Goal: Complete application form: Complete application form

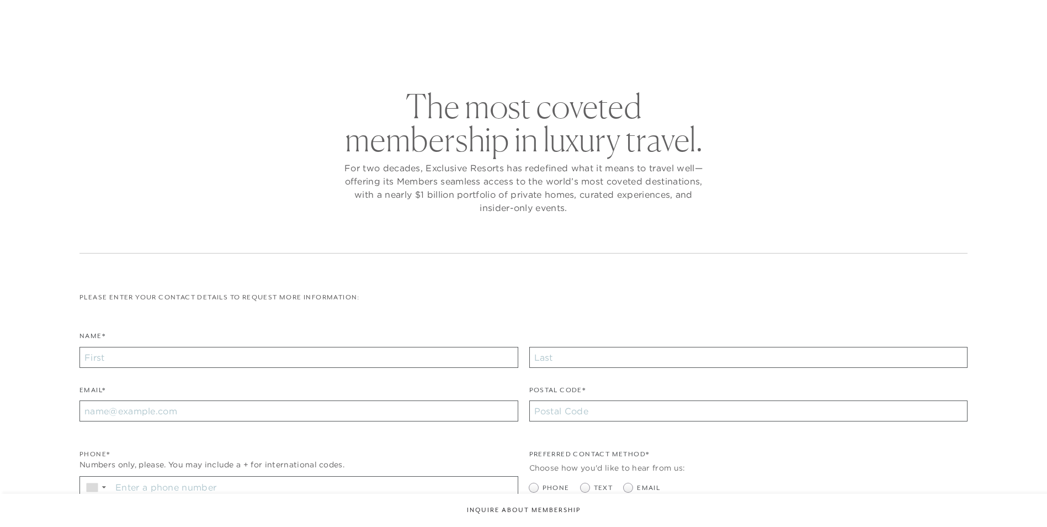
checkbox input "false"
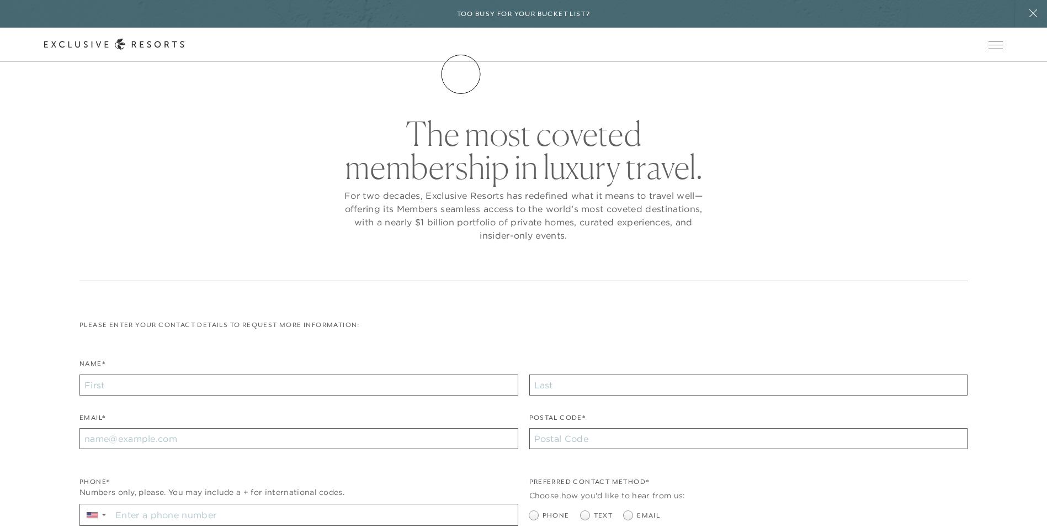
click at [0, 0] on link "The Collection" at bounding box center [0, 0] width 0 height 0
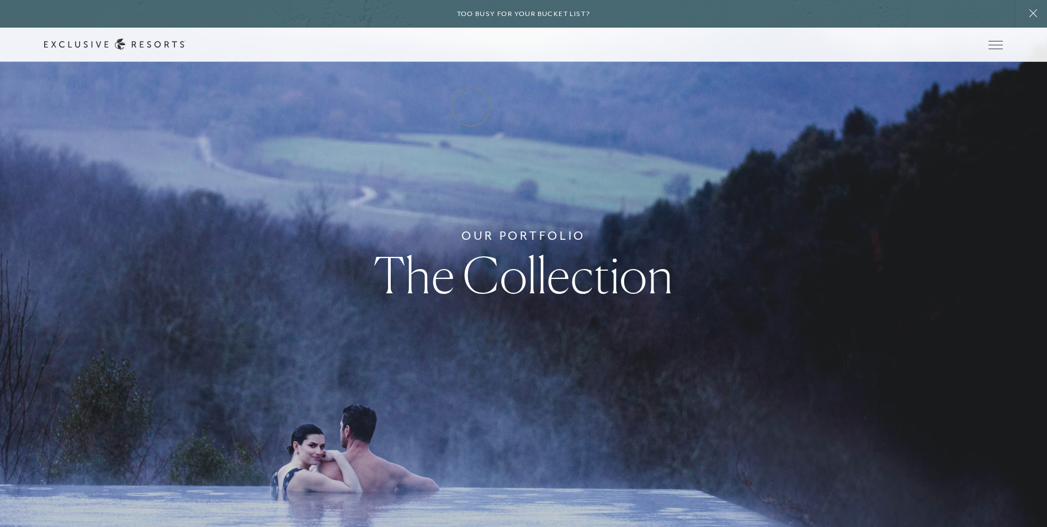
click at [0, 0] on link "Residence Collection" at bounding box center [0, 0] width 0 height 0
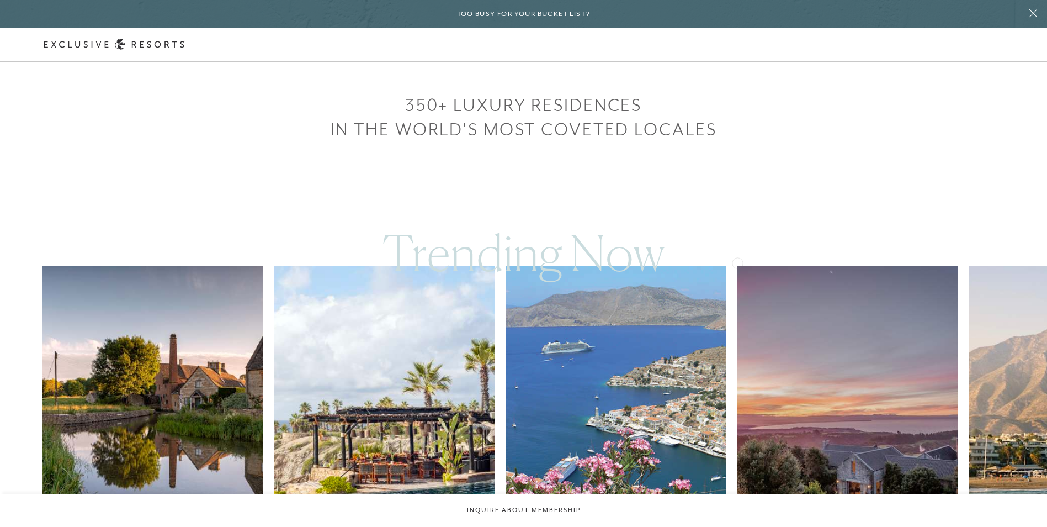
scroll to position [718, 0]
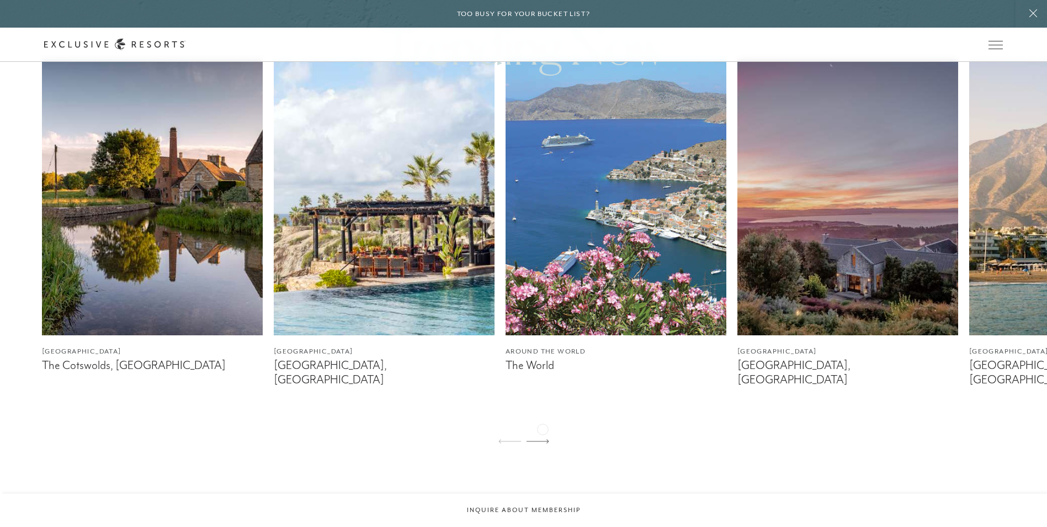
click at [543, 439] on icon at bounding box center [538, 441] width 23 height 4
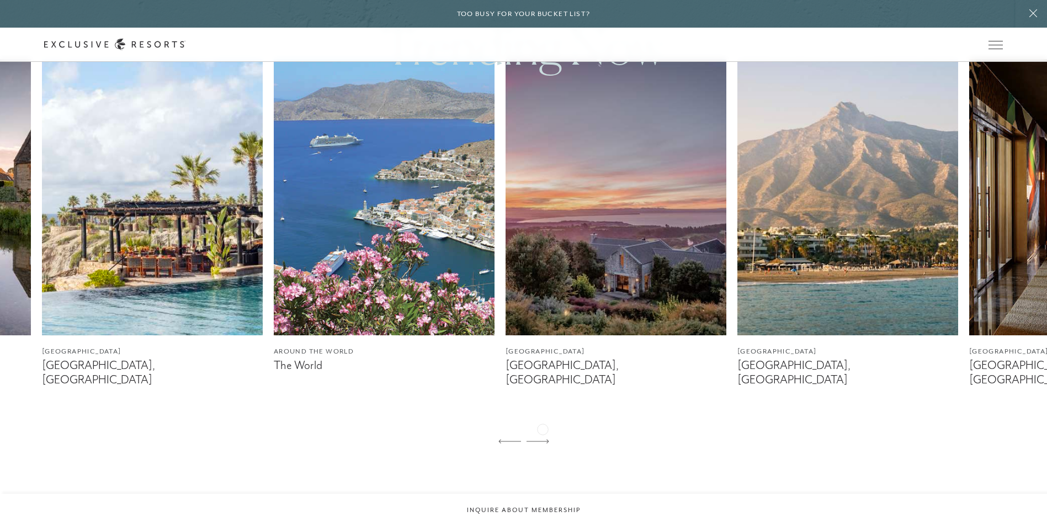
click at [543, 439] on icon at bounding box center [538, 441] width 23 height 4
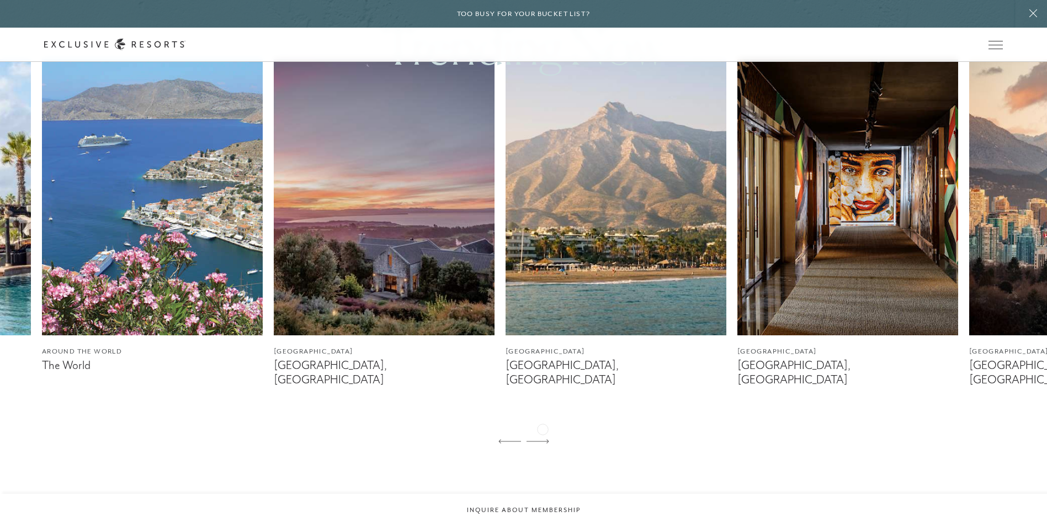
click at [543, 439] on icon at bounding box center [538, 441] width 23 height 4
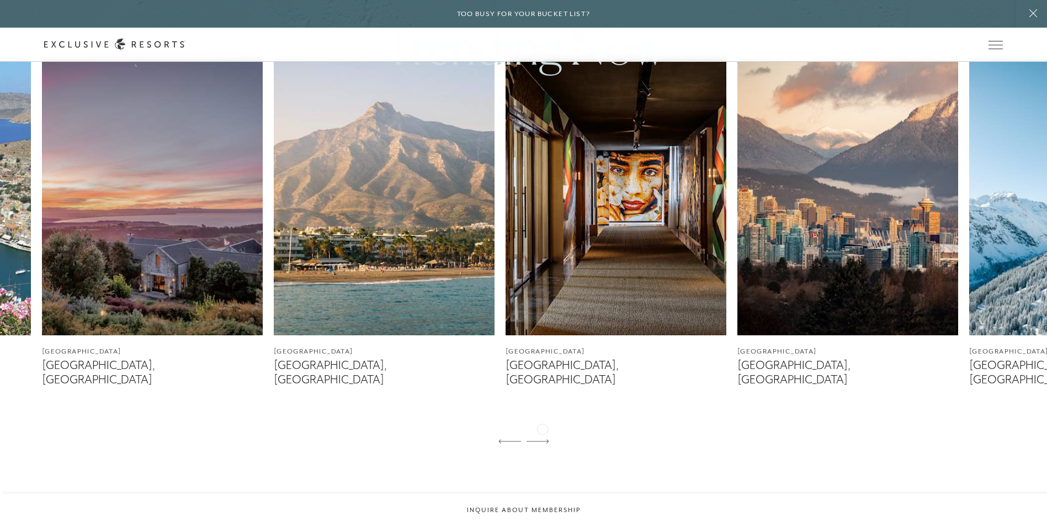
click at [543, 439] on icon at bounding box center [538, 441] width 23 height 4
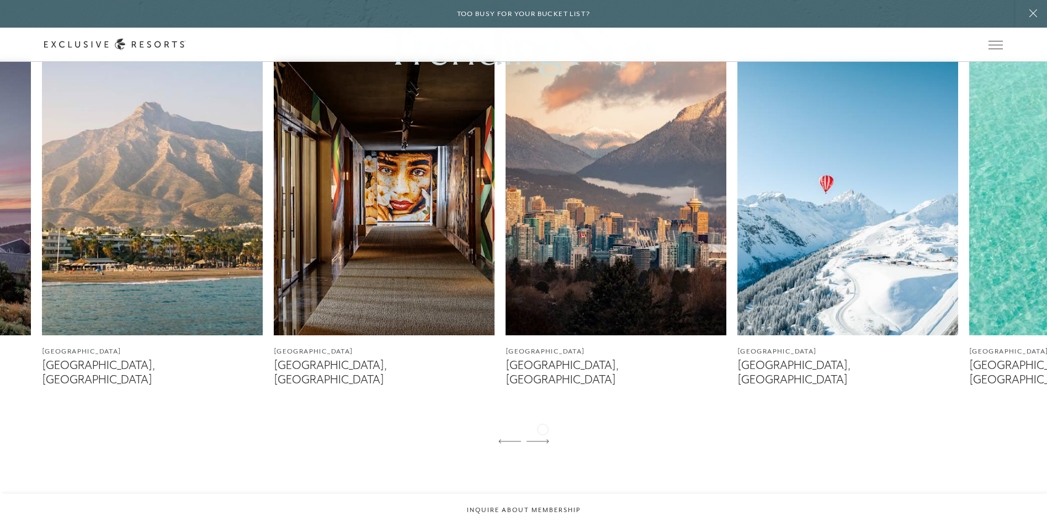
click at [543, 439] on icon at bounding box center [538, 441] width 23 height 4
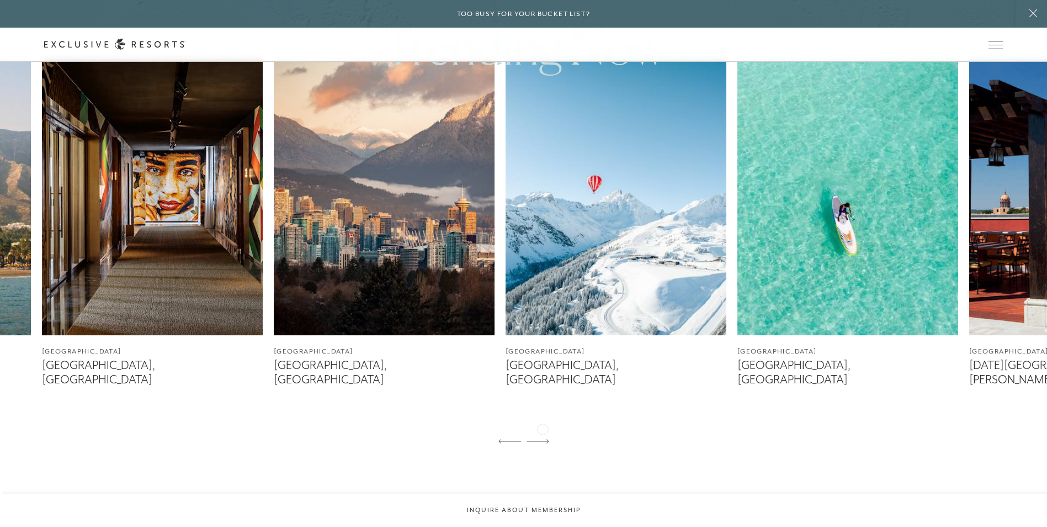
click at [543, 439] on icon at bounding box center [538, 441] width 23 height 4
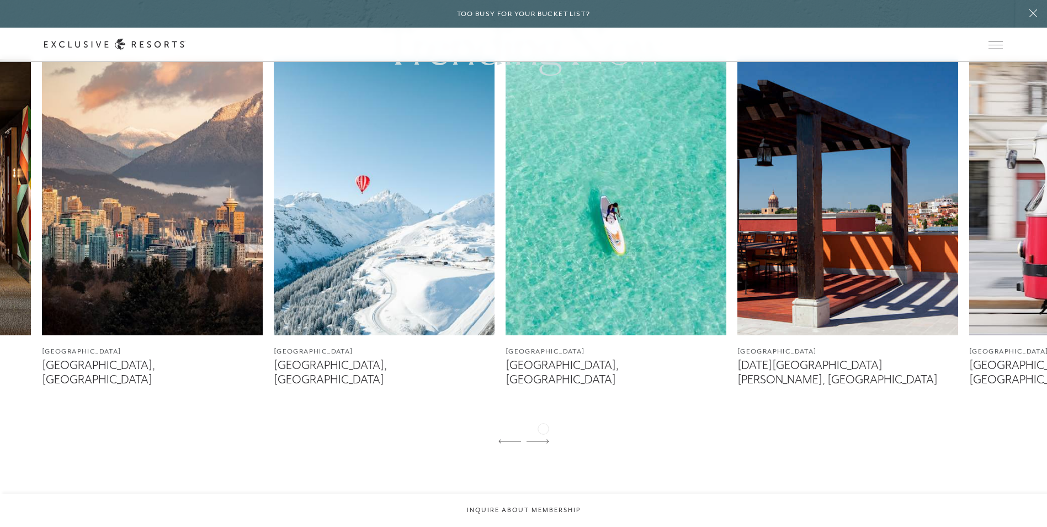
click at [543, 439] on icon at bounding box center [538, 441] width 23 height 4
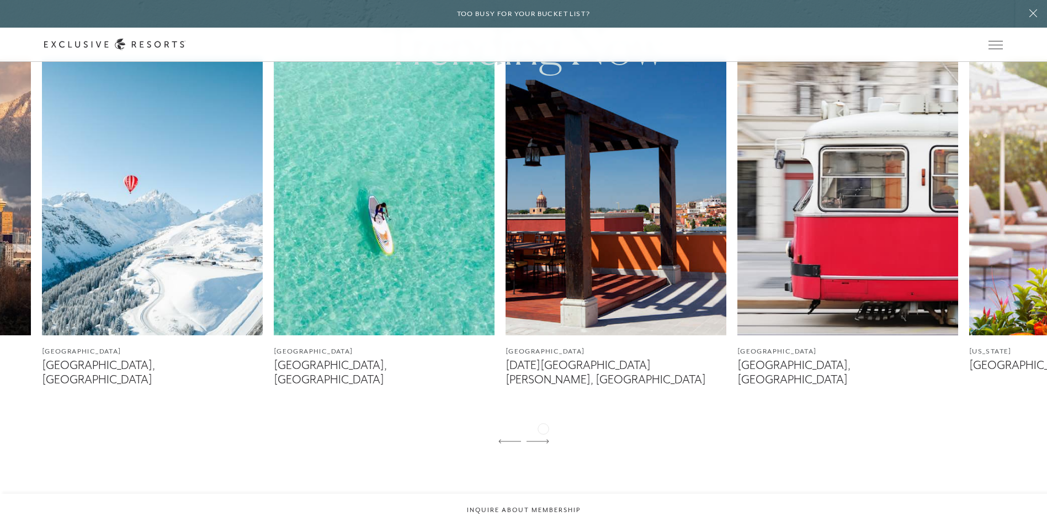
click at [543, 439] on icon at bounding box center [538, 441] width 23 height 4
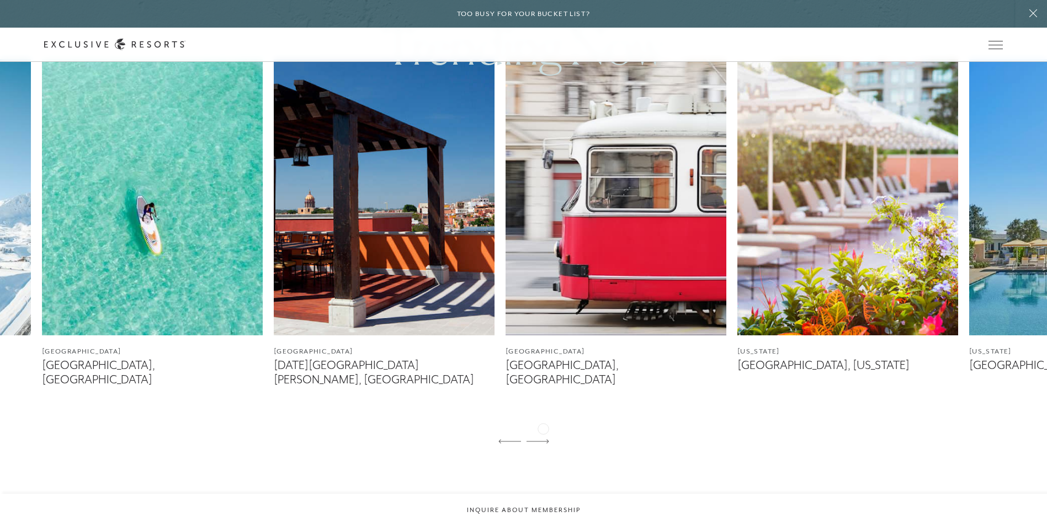
click at [543, 439] on icon at bounding box center [538, 441] width 23 height 4
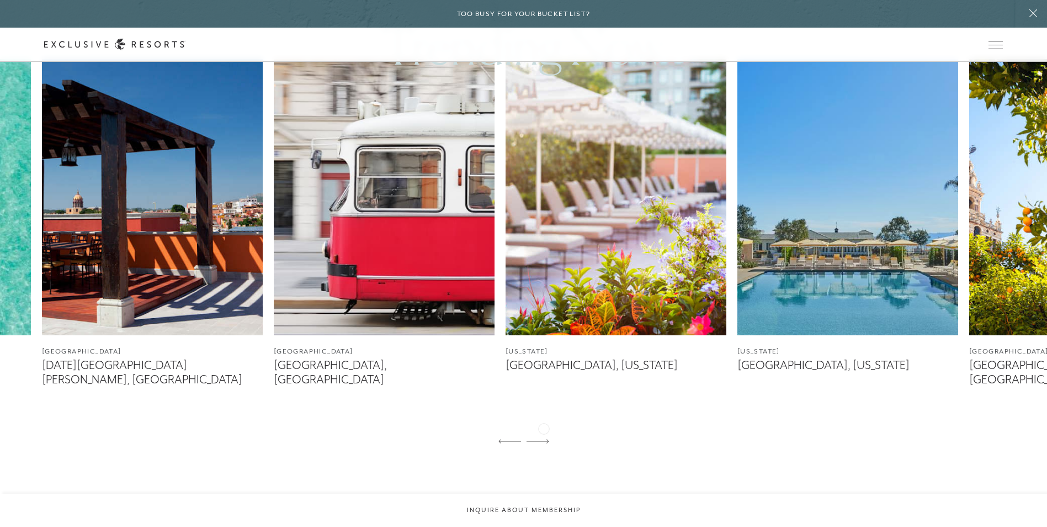
click at [544, 439] on icon at bounding box center [538, 441] width 23 height 4
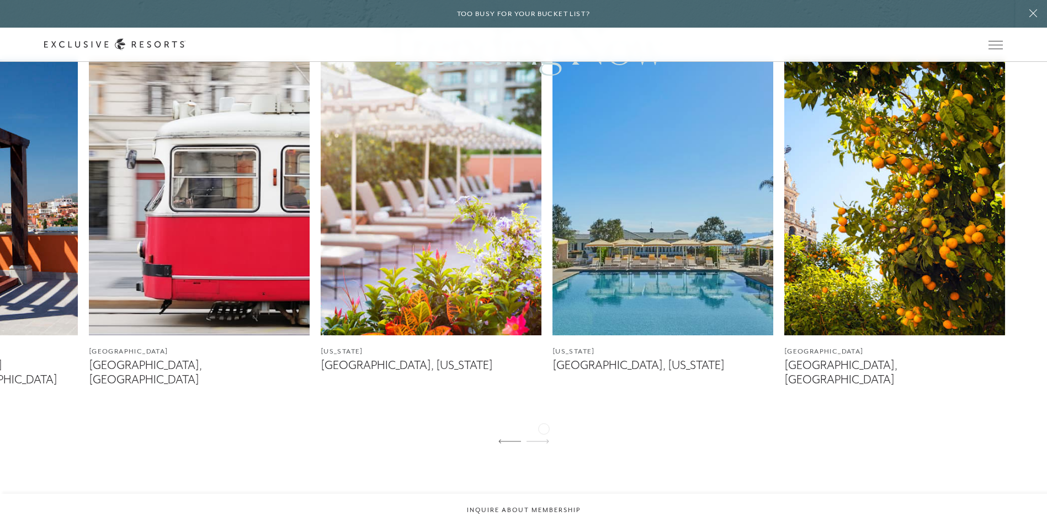
click at [544, 439] on icon at bounding box center [538, 441] width 23 height 4
click at [0, 0] on link "Residence Collection" at bounding box center [0, 0] width 0 height 0
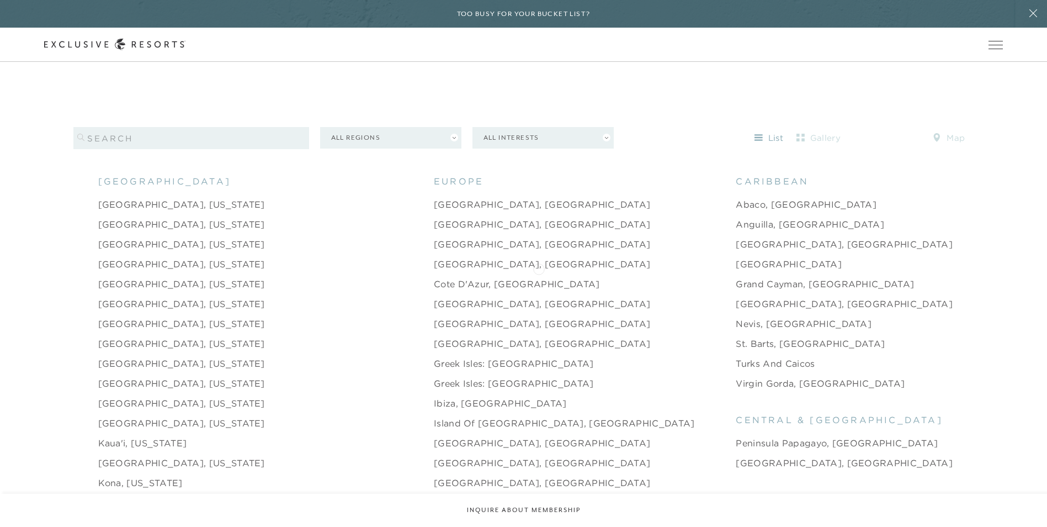
scroll to position [1214, 0]
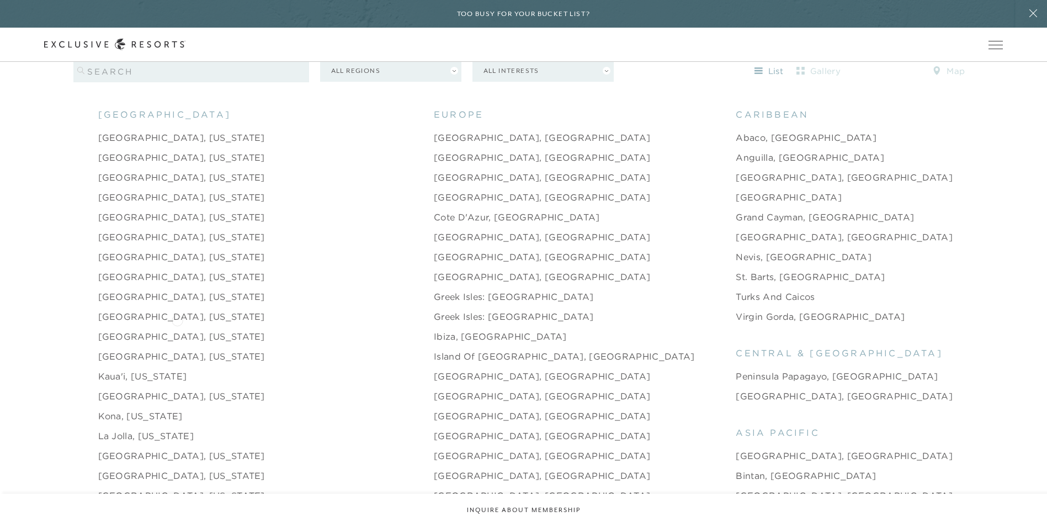
click at [180, 330] on link "[GEOGRAPHIC_DATA], [US_STATE]" at bounding box center [181, 336] width 167 height 13
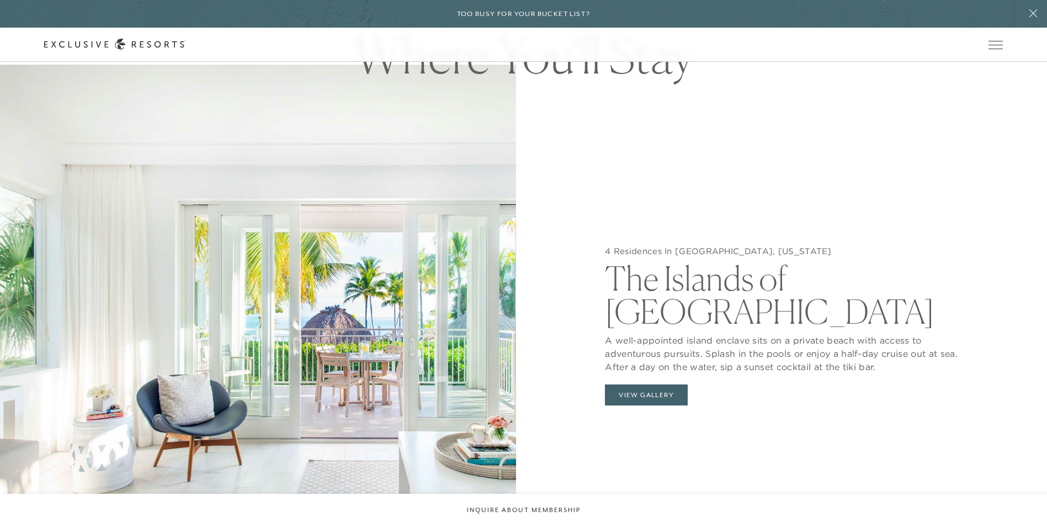
scroll to position [1151, 0]
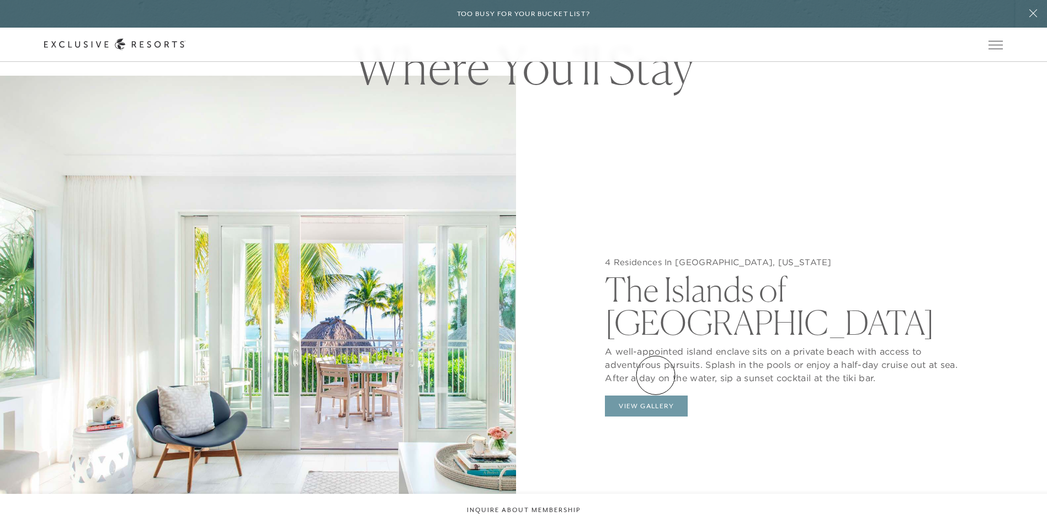
click at [656, 395] on button "View Gallery" at bounding box center [646, 405] width 83 height 21
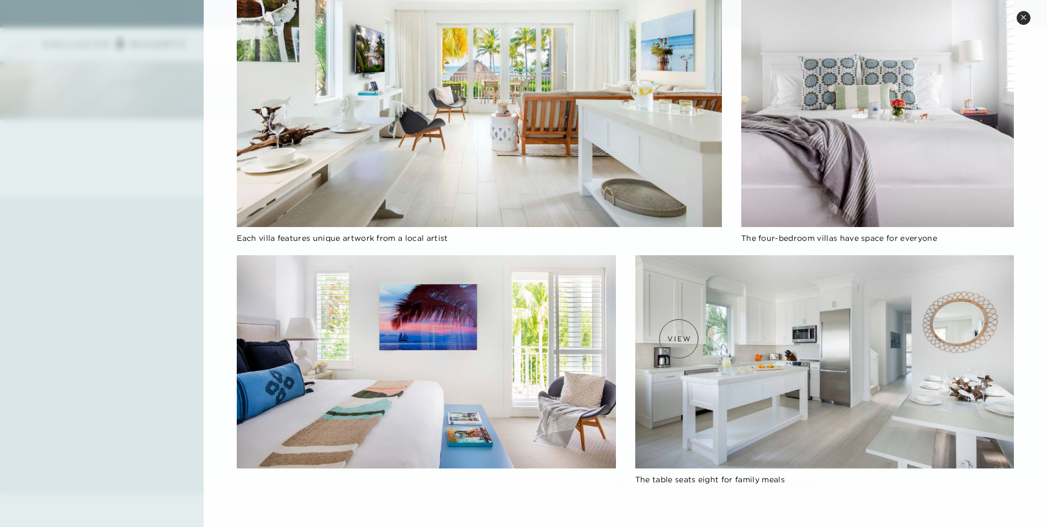
scroll to position [1703, 0]
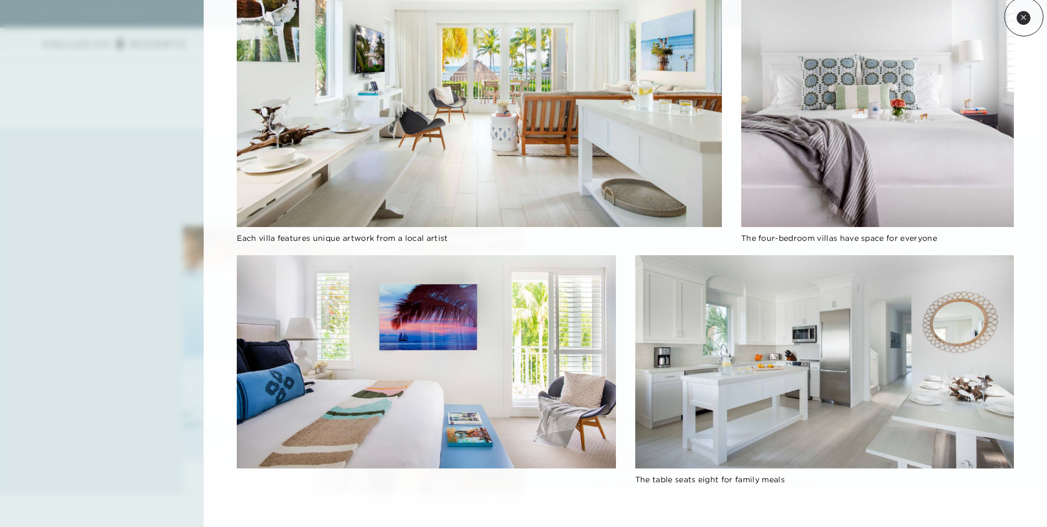
click at [1024, 17] on icon at bounding box center [1024, 17] width 6 height 6
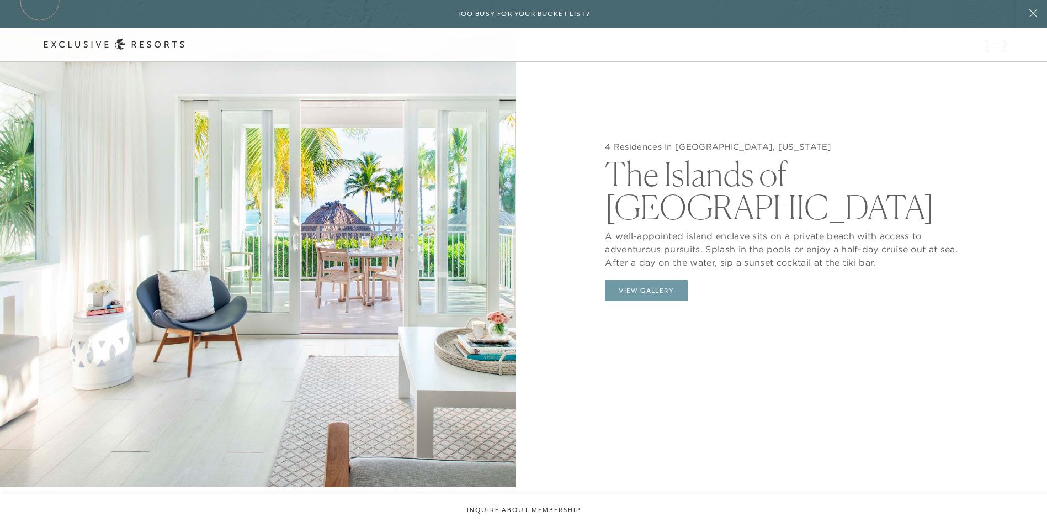
scroll to position [1214, 0]
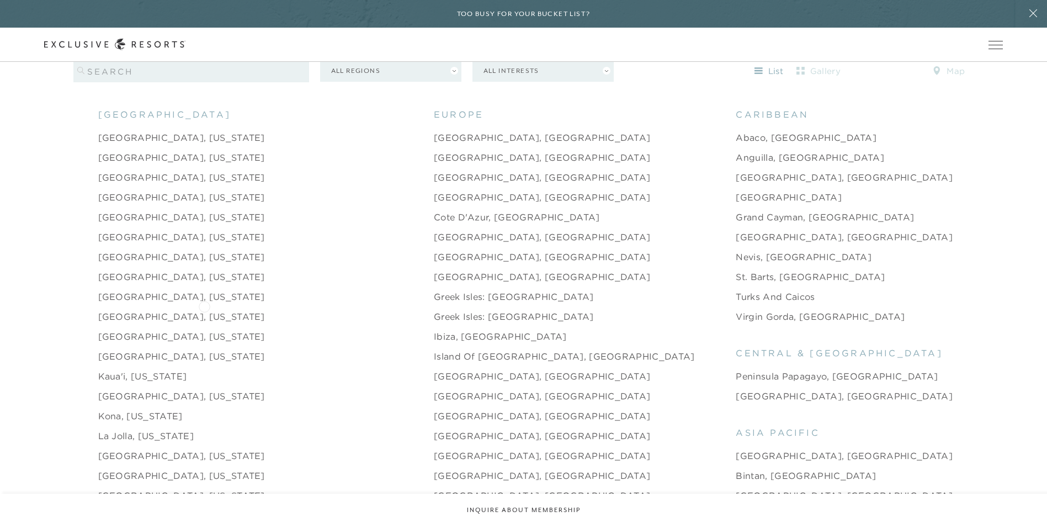
click at [204, 310] on link "[GEOGRAPHIC_DATA], [US_STATE]" at bounding box center [181, 316] width 167 height 13
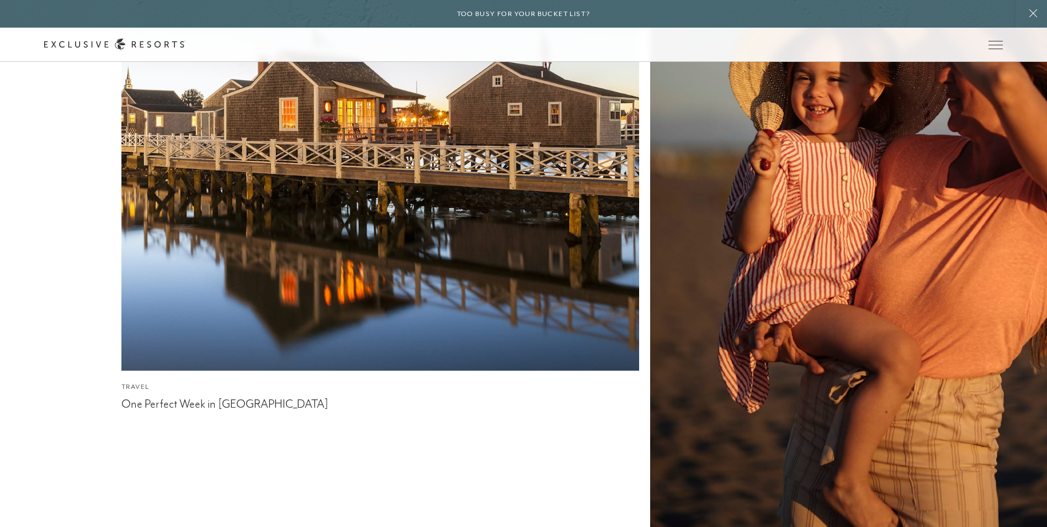
scroll to position [3397, 0]
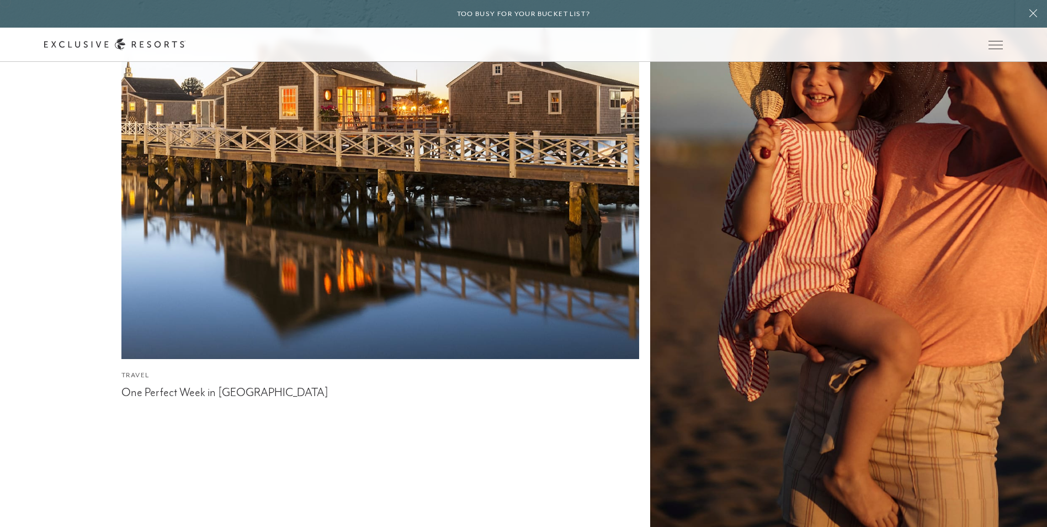
scroll to position [1214, 0]
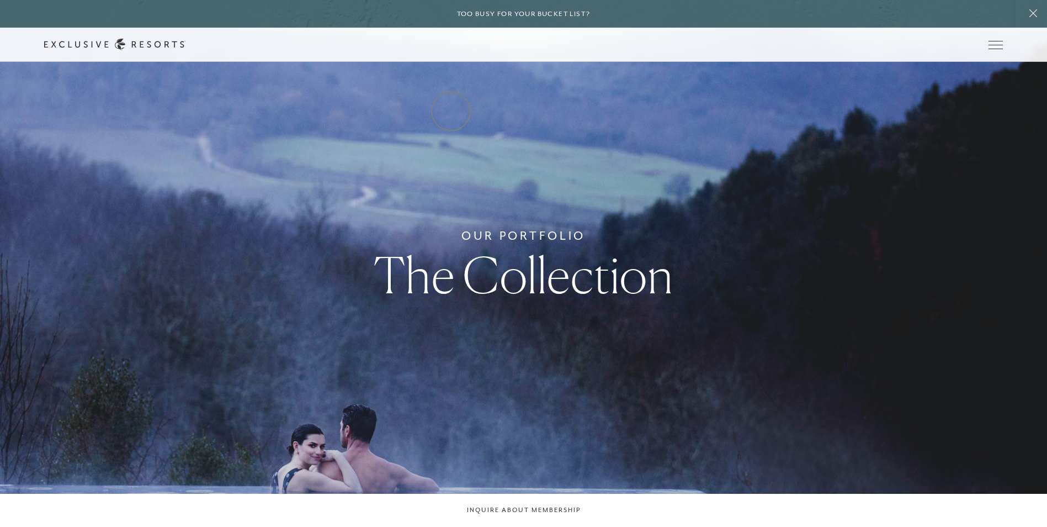
click at [0, 0] on link "Residence Collection" at bounding box center [0, 0] width 0 height 0
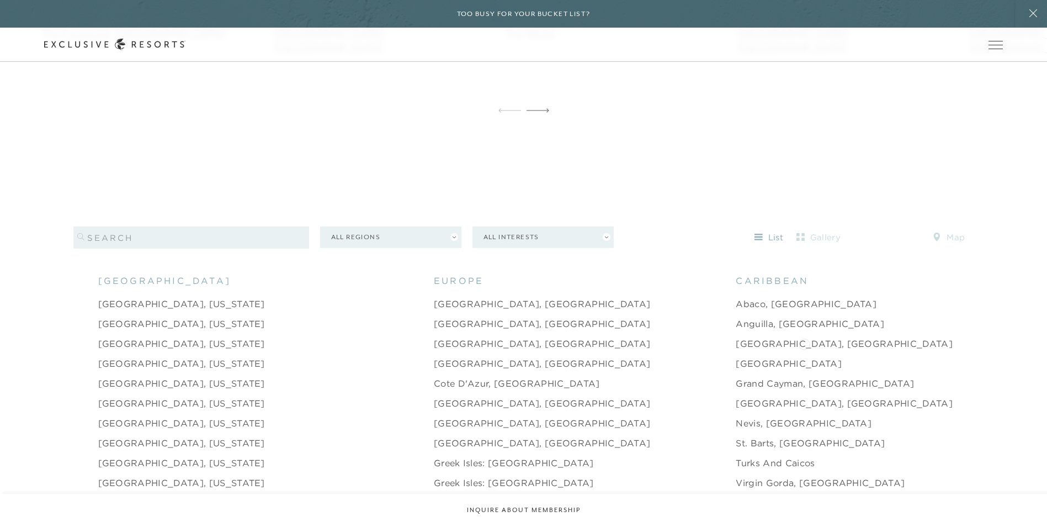
scroll to position [1049, 0]
click at [736, 296] on link "Abaco, [GEOGRAPHIC_DATA]" at bounding box center [806, 302] width 141 height 13
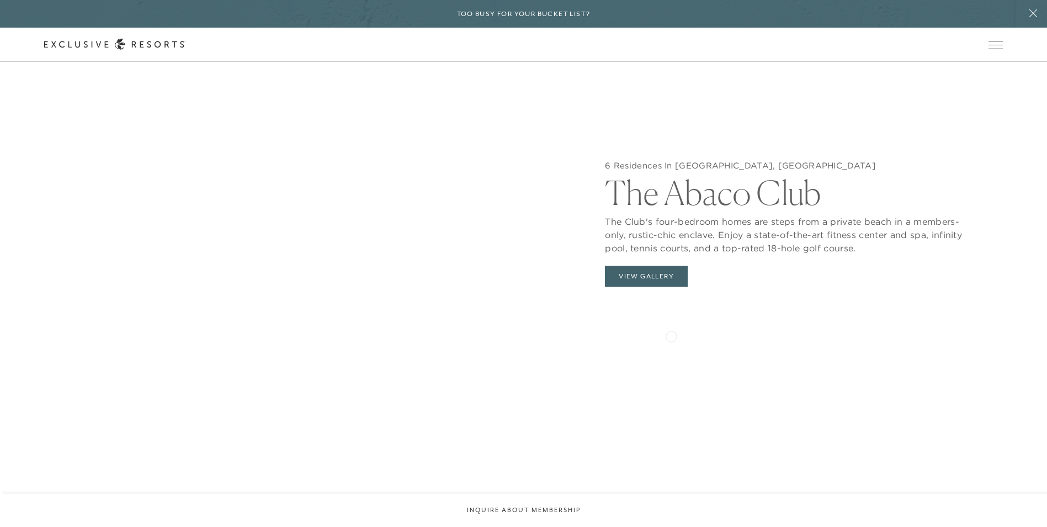
scroll to position [1269, 0]
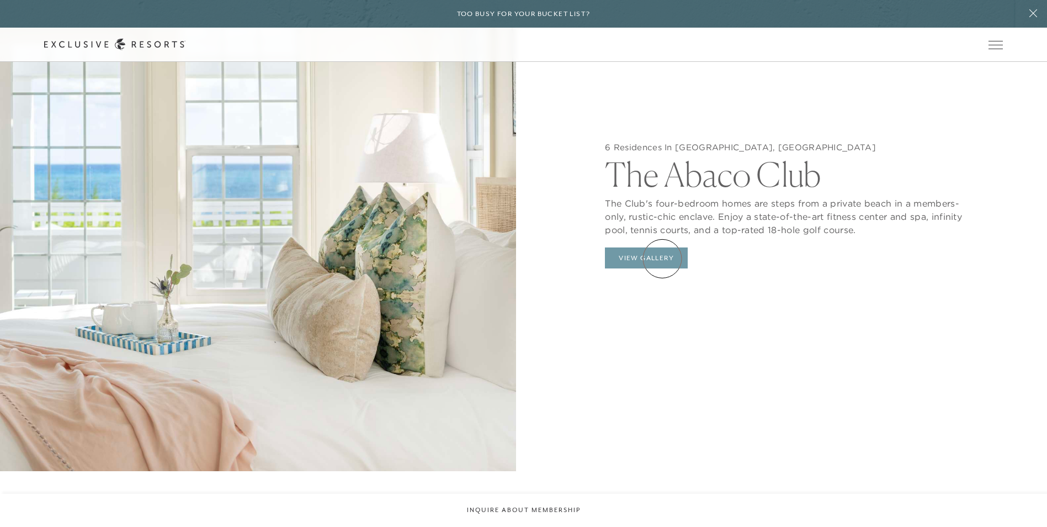
click at [662, 258] on button "View Gallery" at bounding box center [646, 257] width 83 height 21
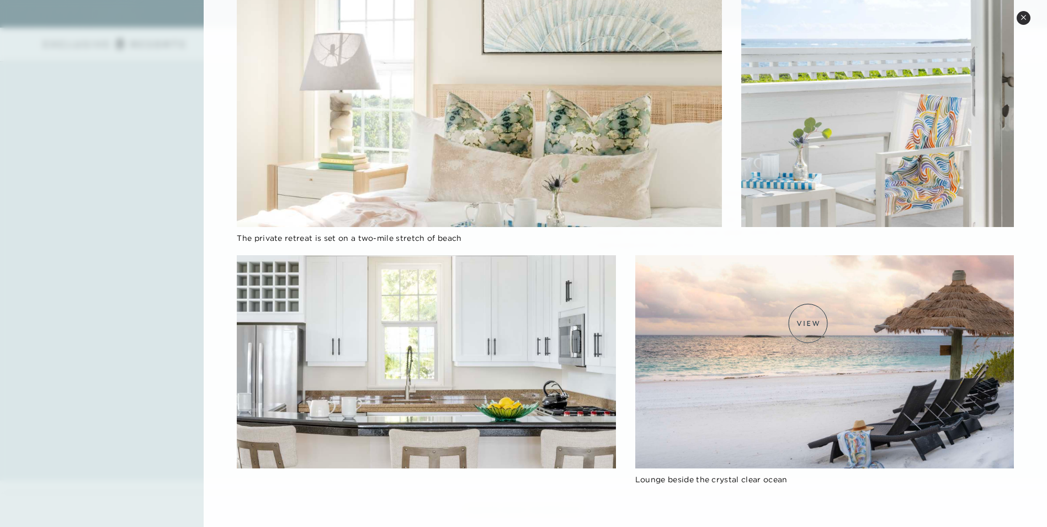
scroll to position [1987, 0]
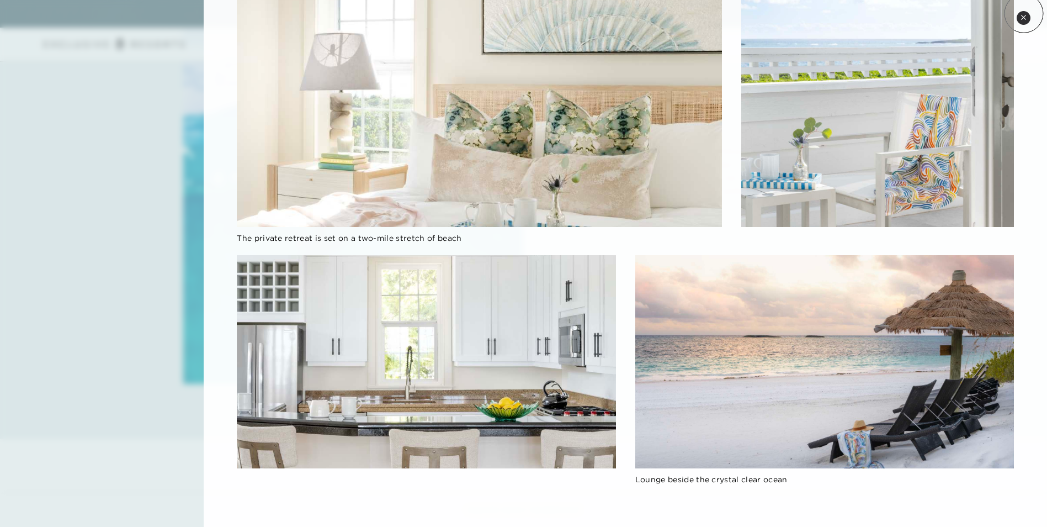
click at [1024, 14] on icon at bounding box center [1024, 17] width 6 height 6
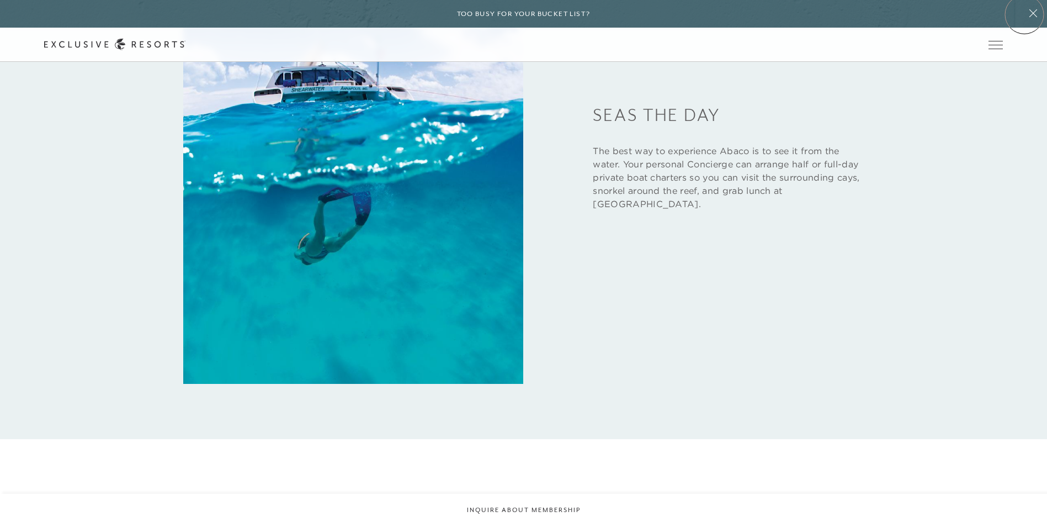
scroll to position [1267, 0]
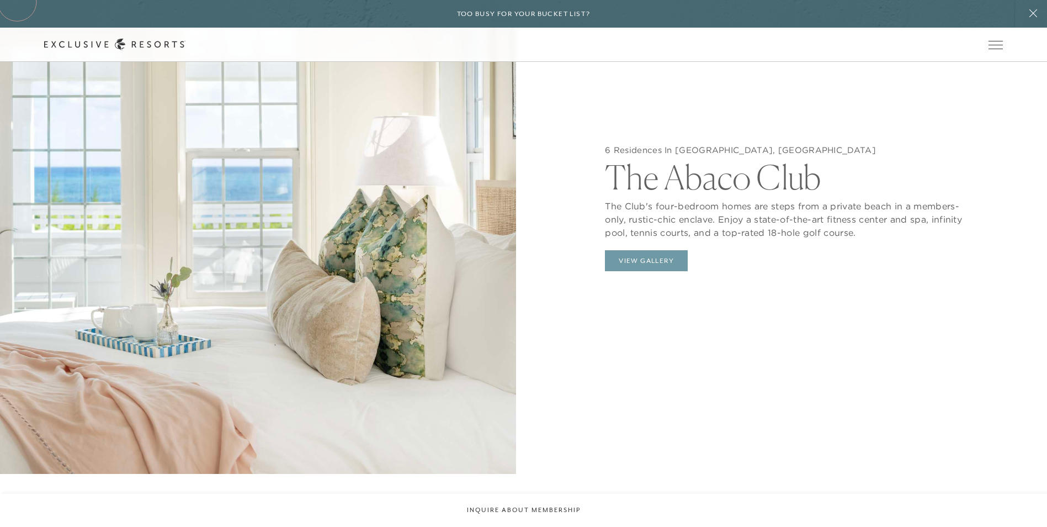
scroll to position [1214, 0]
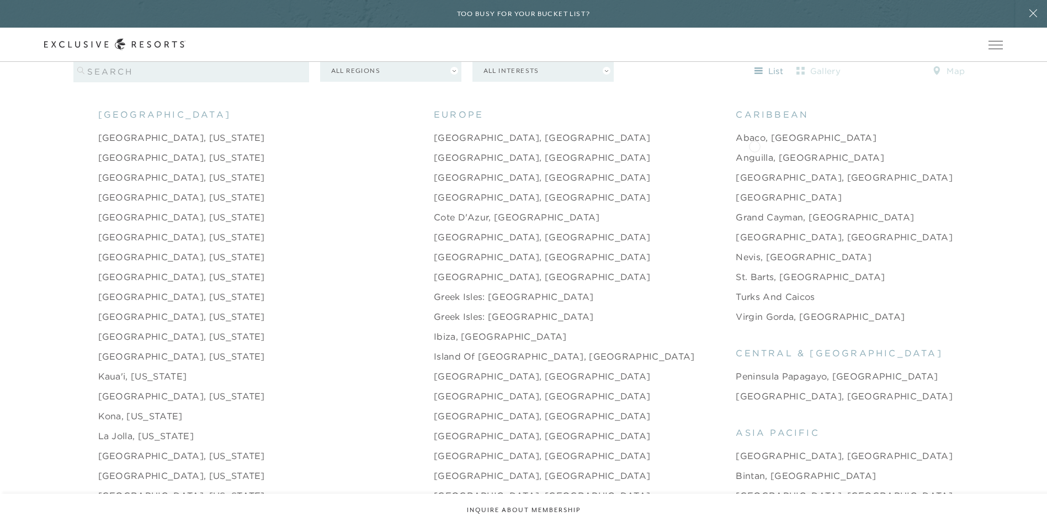
click at [755, 151] on link "Anguilla, [GEOGRAPHIC_DATA]" at bounding box center [810, 157] width 148 height 13
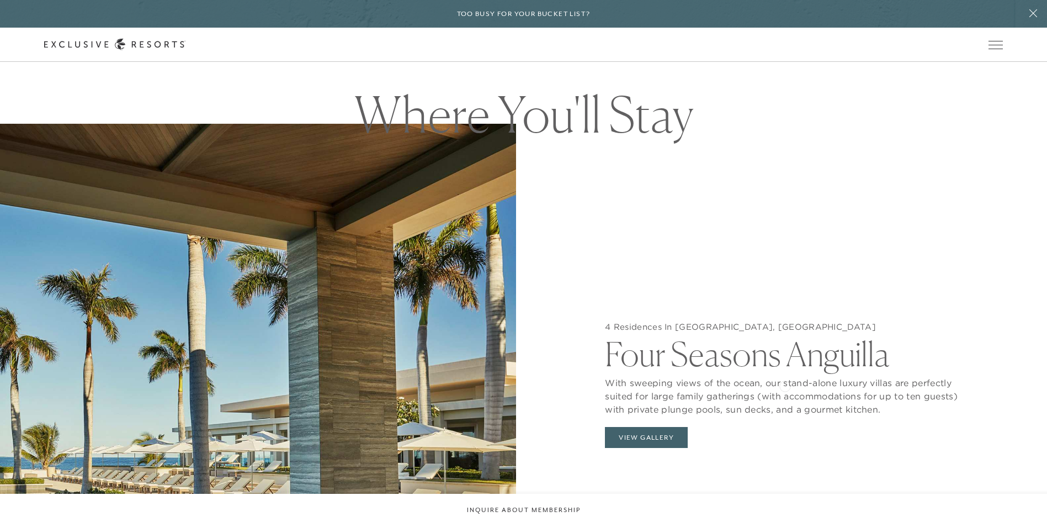
scroll to position [1214, 0]
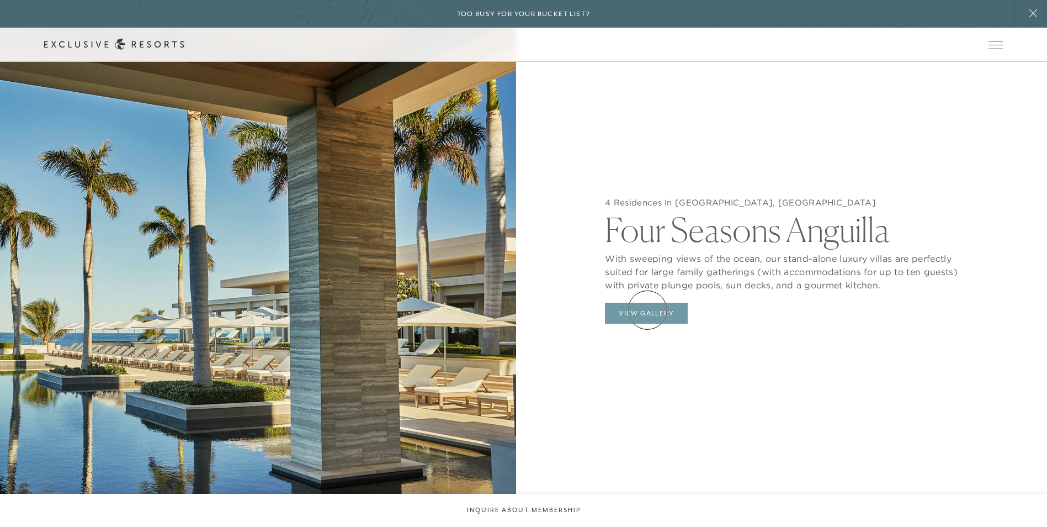
click at [647, 310] on button "View Gallery" at bounding box center [646, 312] width 83 height 21
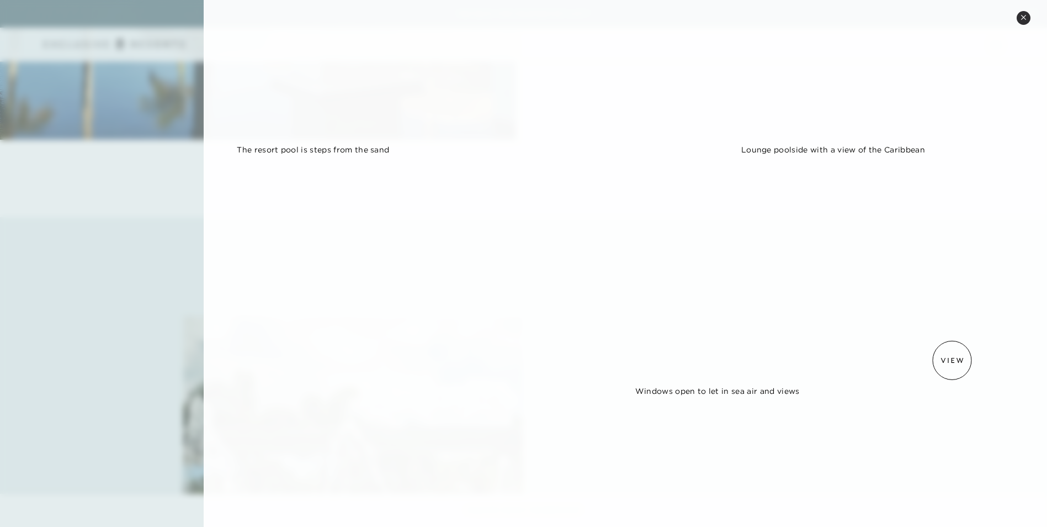
scroll to position [0, 0]
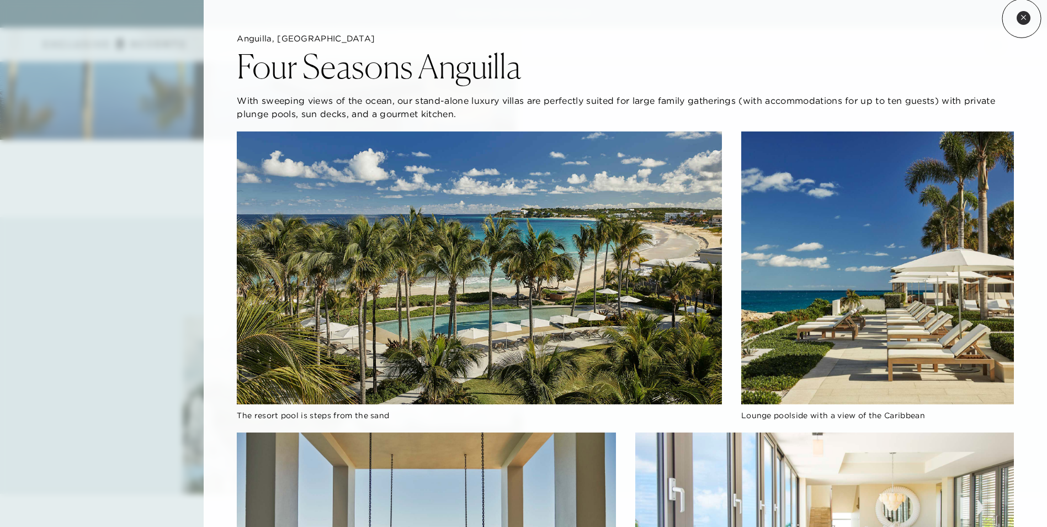
click at [1022, 18] on icon at bounding box center [1024, 17] width 6 height 6
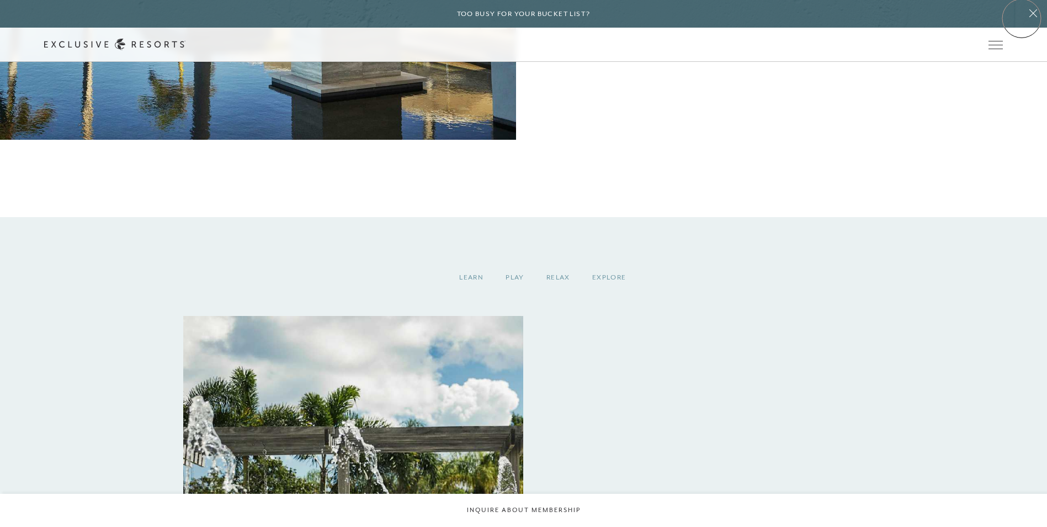
scroll to position [1267, 0]
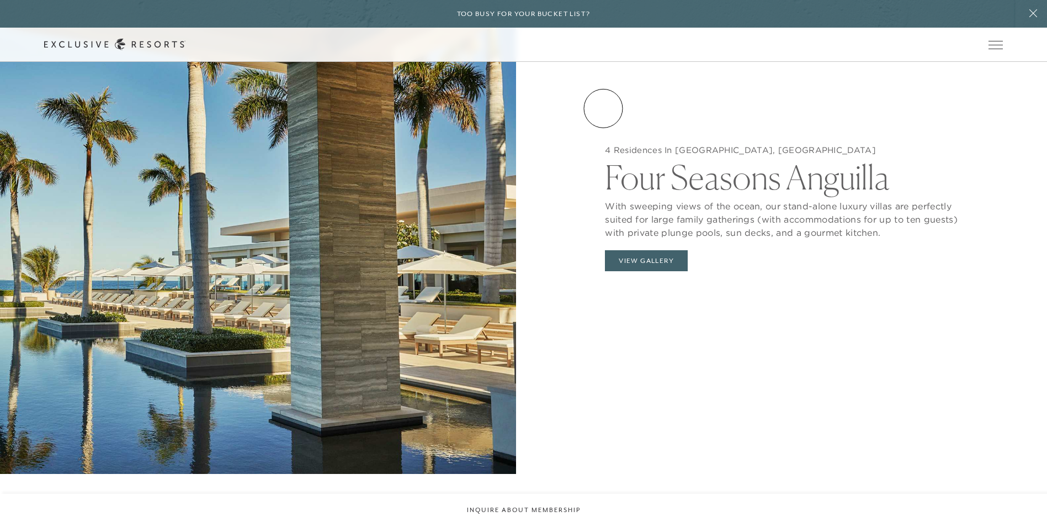
click at [0, 0] on link "VIP Benefits" at bounding box center [0, 0] width 0 height 0
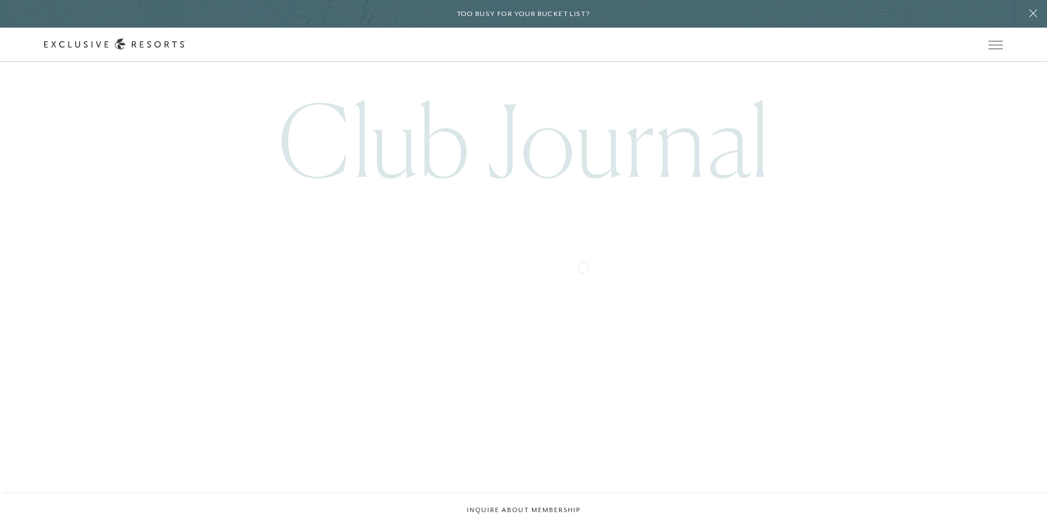
scroll to position [2208, 0]
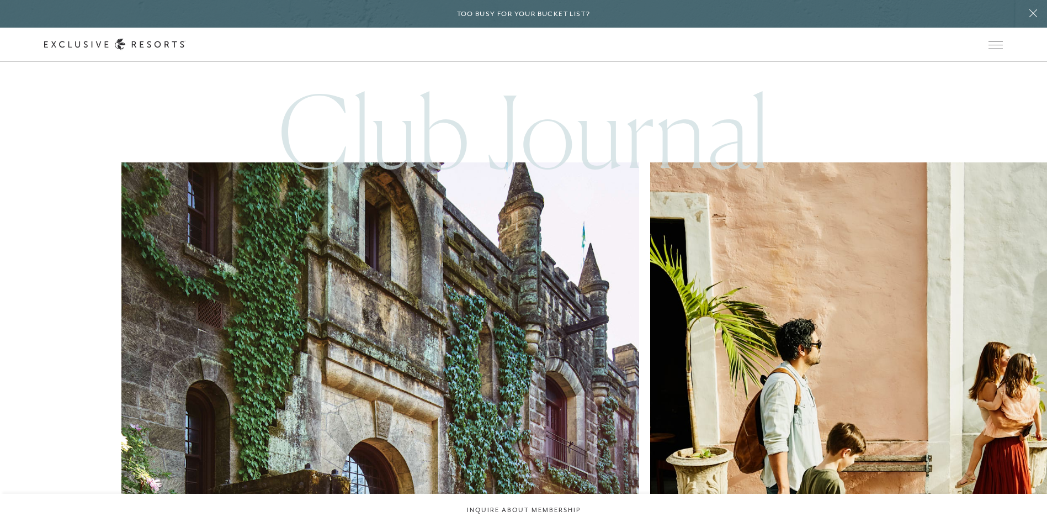
click at [624, 307] on img at bounding box center [909, 421] width 570 height 570
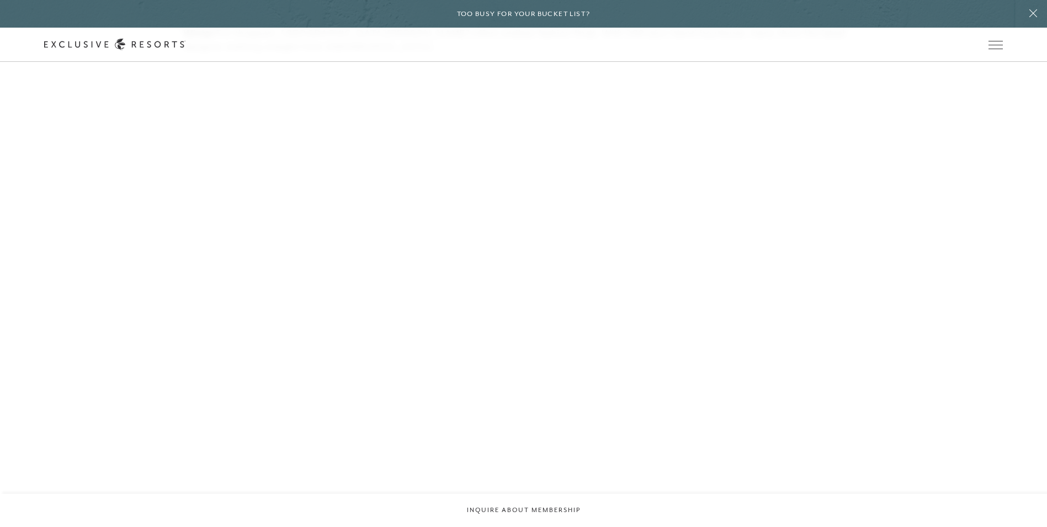
scroll to position [5520, 0]
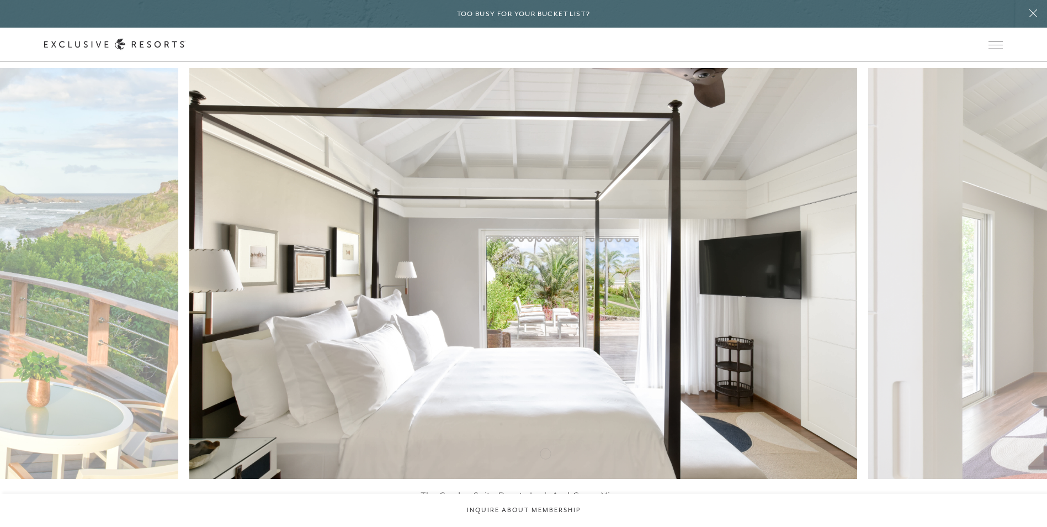
click at [545, 526] on icon at bounding box center [538, 530] width 23 height 4
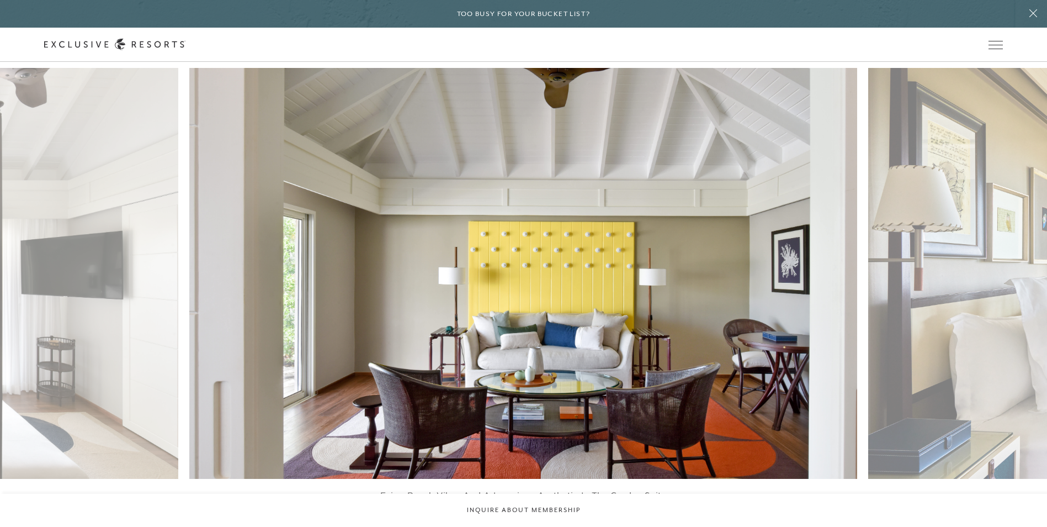
click at [545, 526] on icon at bounding box center [538, 530] width 23 height 4
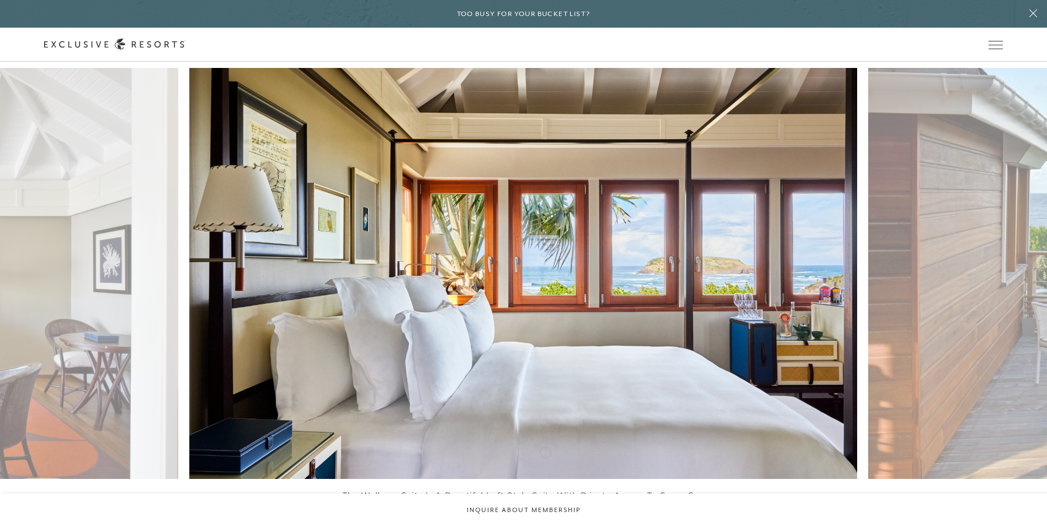
click at [545, 526] on icon at bounding box center [538, 530] width 23 height 4
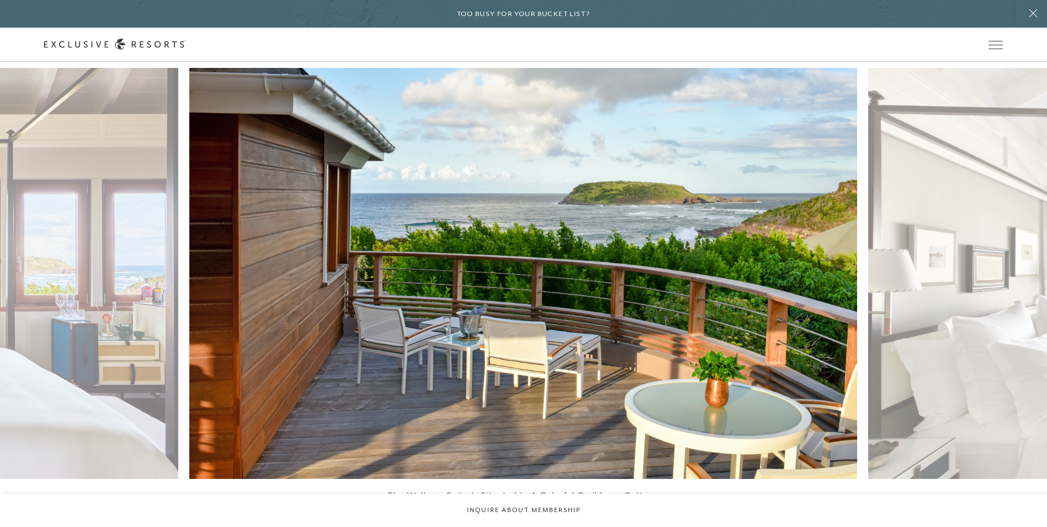
click at [545, 526] on icon at bounding box center [538, 530] width 23 height 4
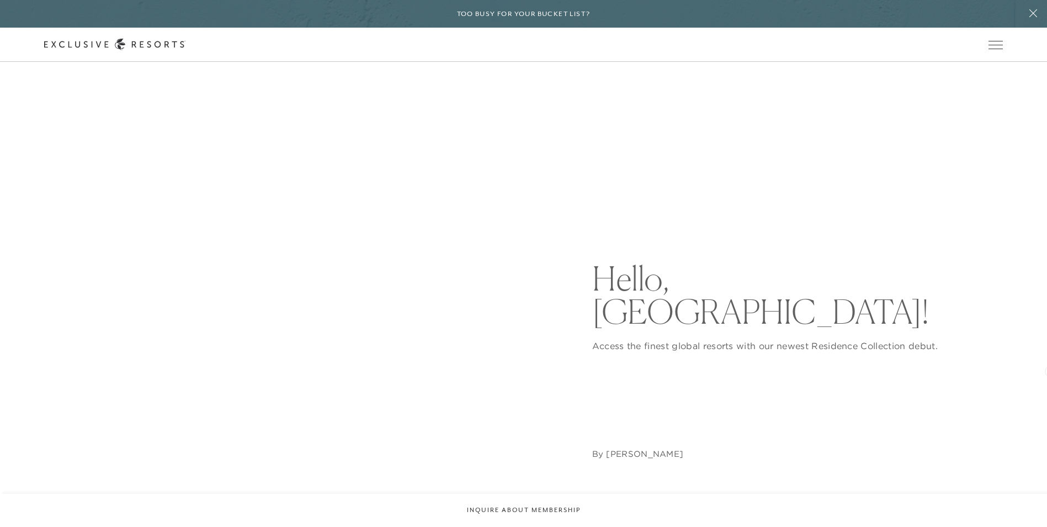
scroll to position [0, 0]
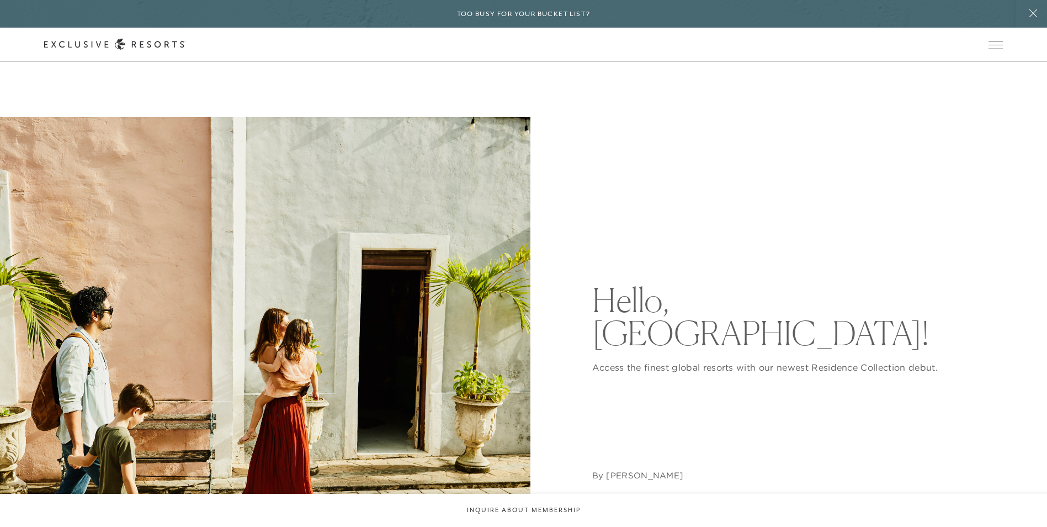
scroll to position [2208, 0]
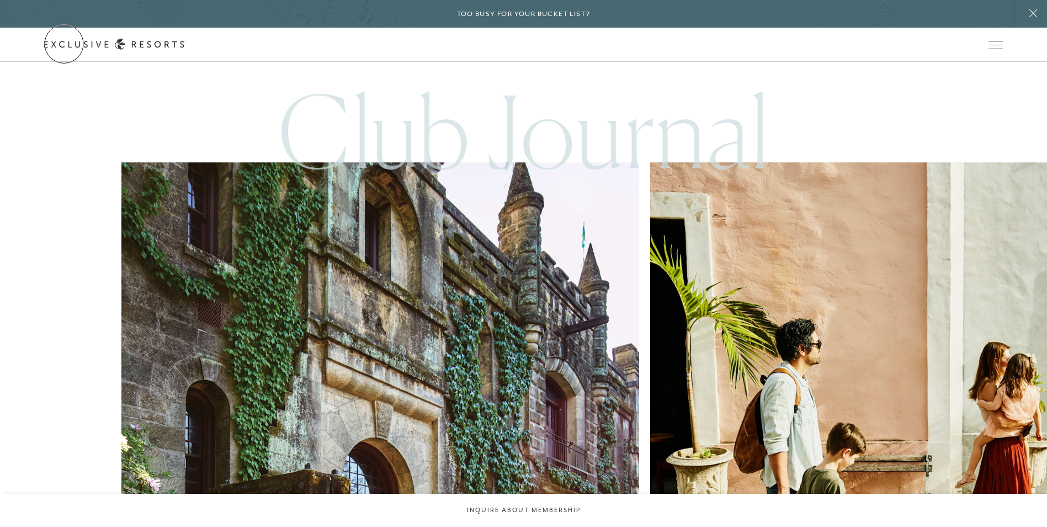
click at [0, 0] on link "Get Started" at bounding box center [0, 0] width 0 height 0
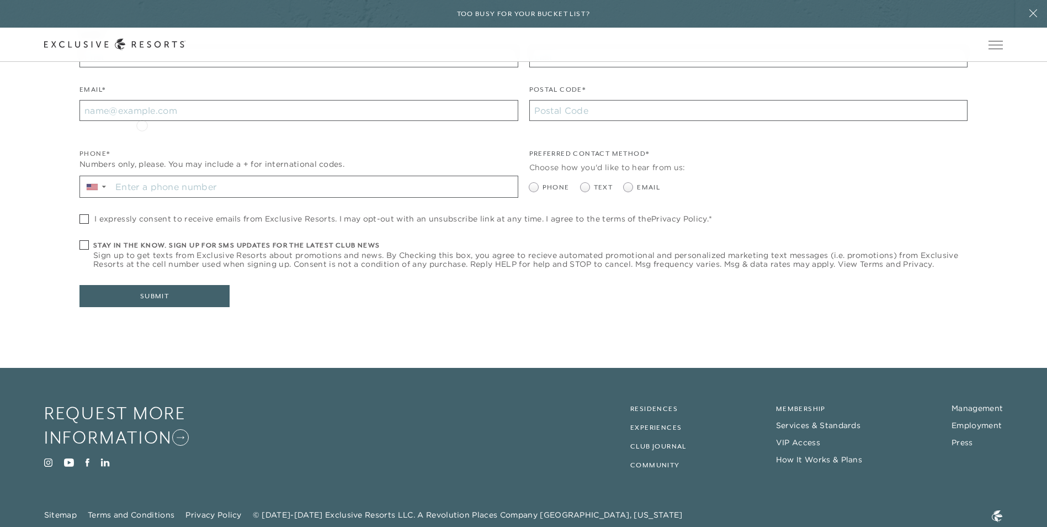
scroll to position [331, 0]
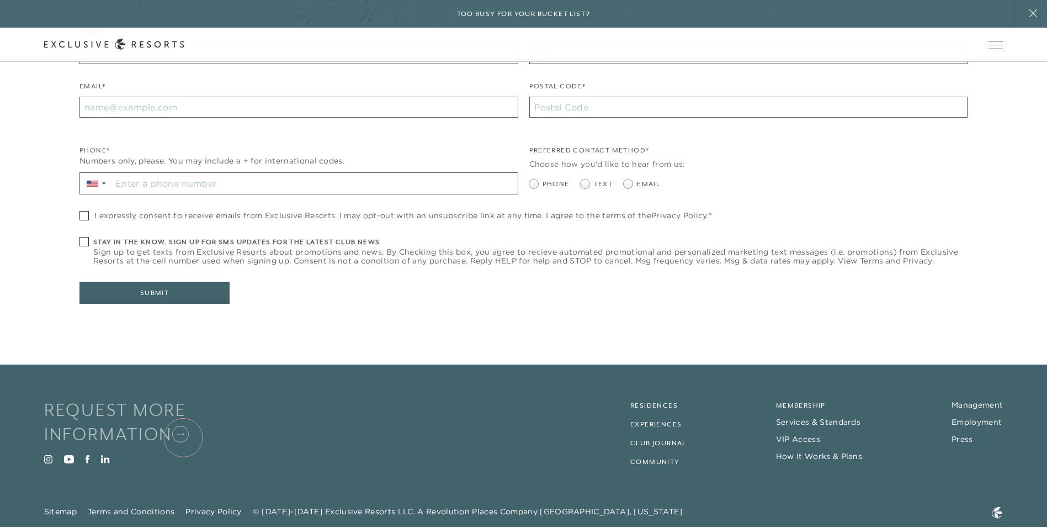
click at [184, 437] on icon at bounding box center [180, 434] width 17 height 17
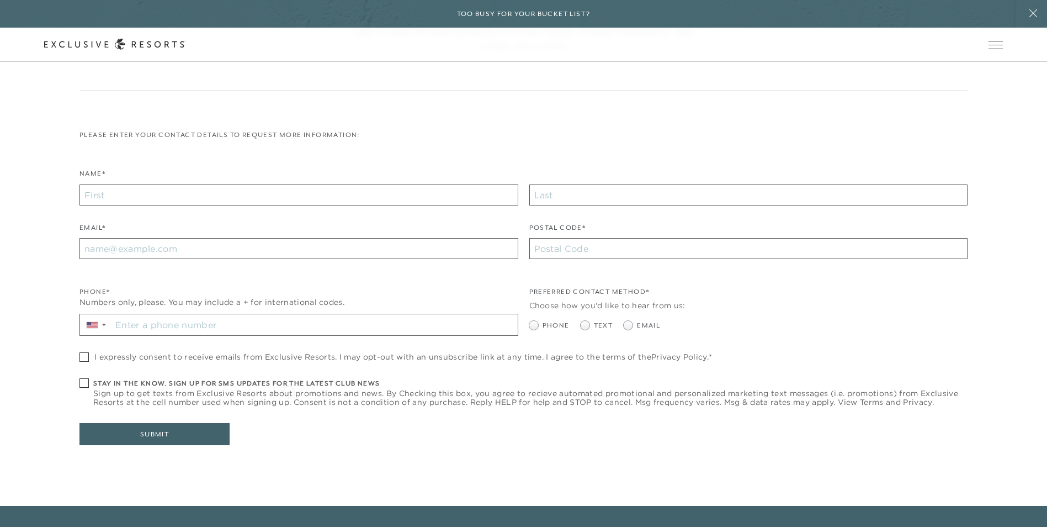
scroll to position [221, 0]
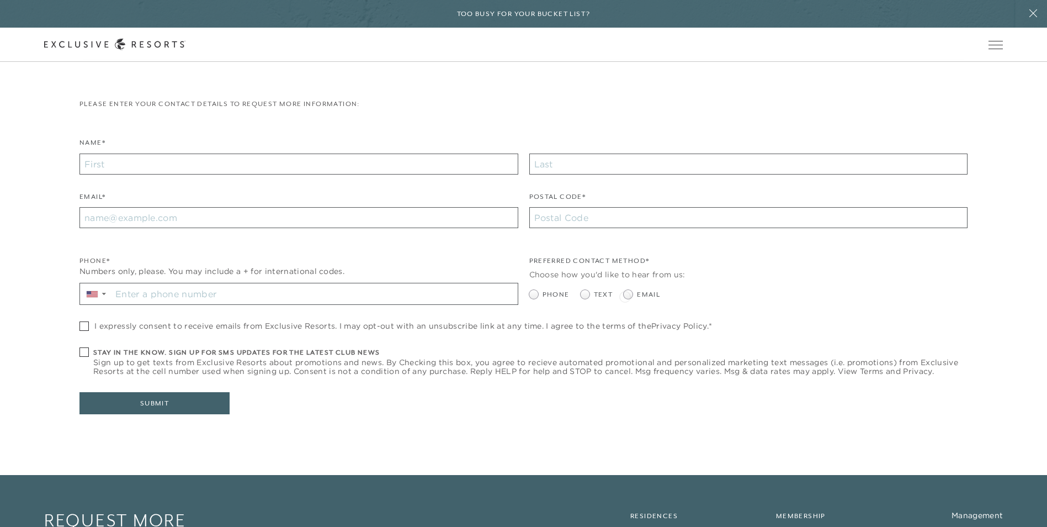
click at [625, 295] on span at bounding box center [628, 294] width 9 height 9
radio input "true"
click at [281, 169] on input "Name*" at bounding box center [298, 163] width 439 height 21
type input "[PERSON_NAME]"
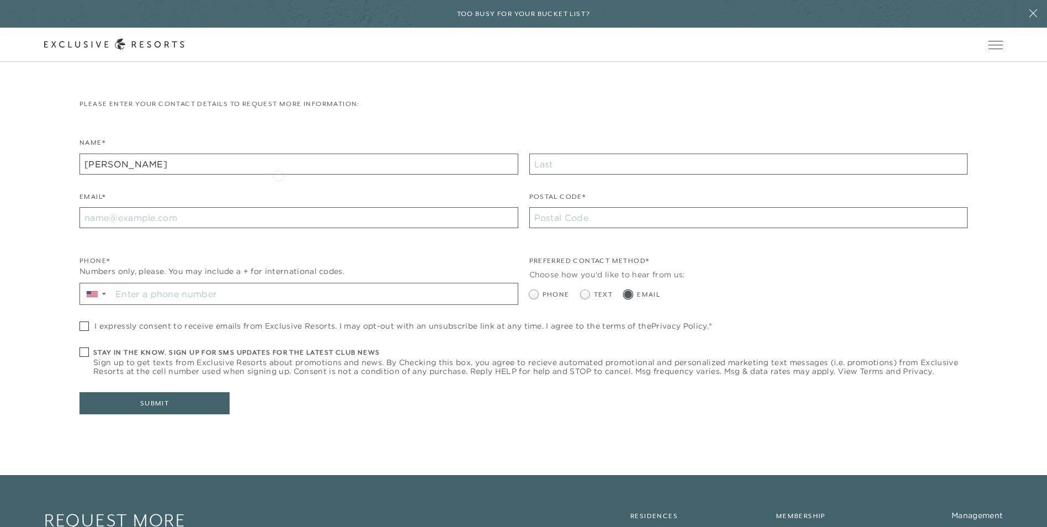
type input "[PERSON_NAME]"
type input "[EMAIL_ADDRESS][DOMAIN_NAME]"
type input "11568"
type input "[PHONE_NUMBER]"
click at [86, 325] on span at bounding box center [83, 325] width 9 height 9
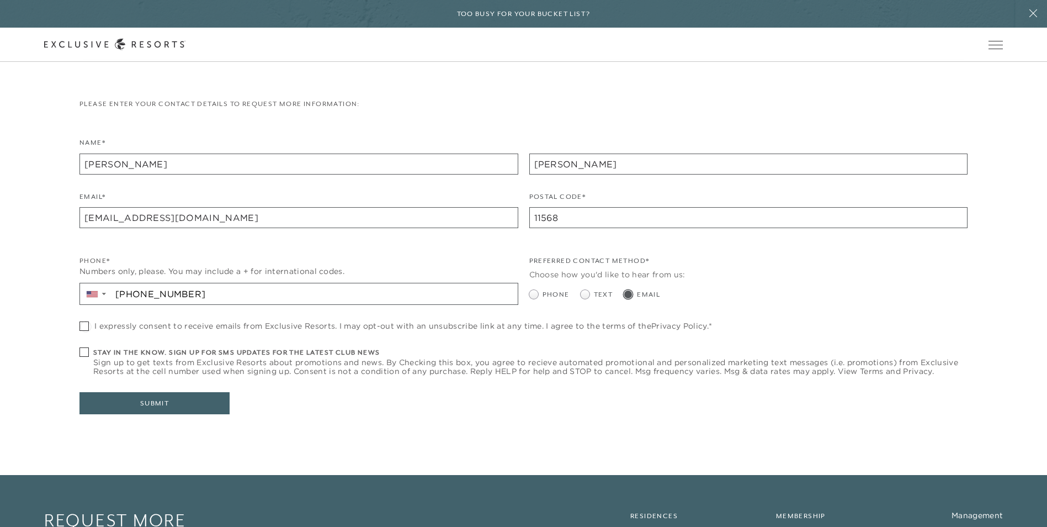
checkbox input "true"
click at [87, 351] on span at bounding box center [83, 351] width 9 height 9
checkbox input "true"
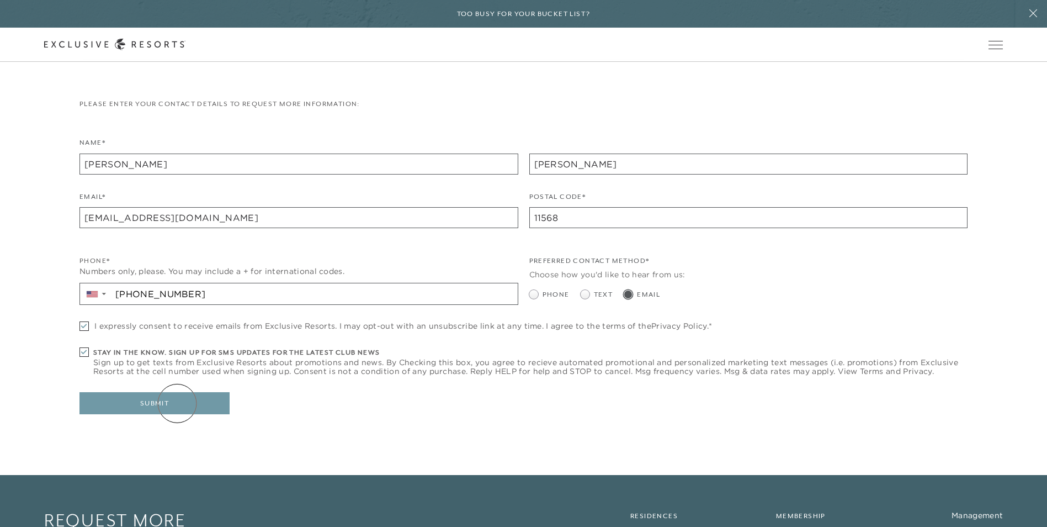
click at [178, 404] on button "Submit" at bounding box center [154, 403] width 150 height 22
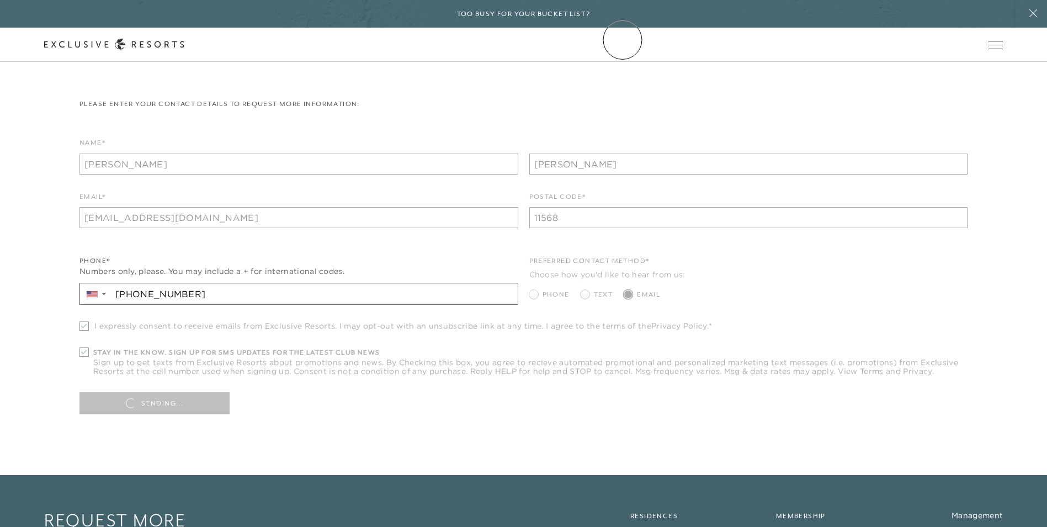
click at [0, 0] on link "Community" at bounding box center [0, 0] width 0 height 0
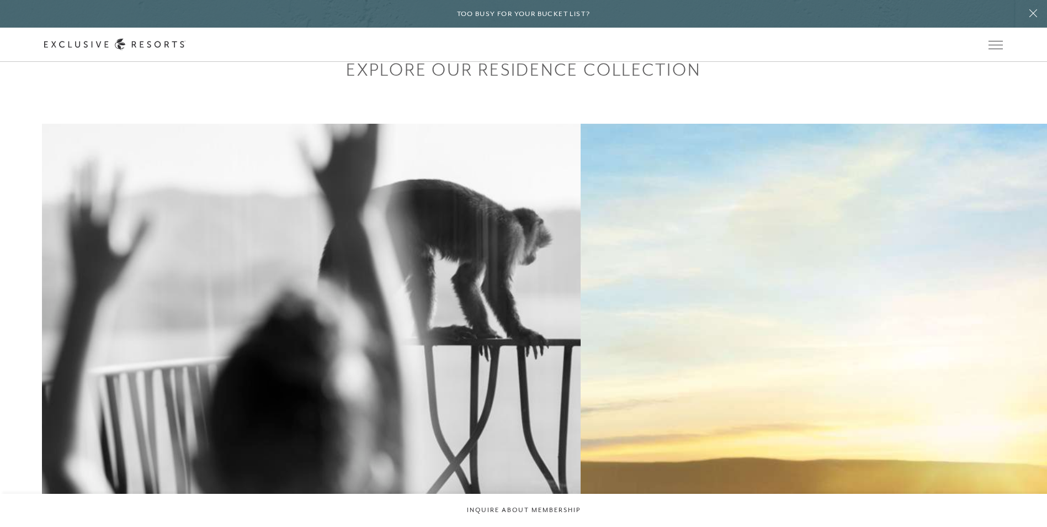
scroll to position [994, 0]
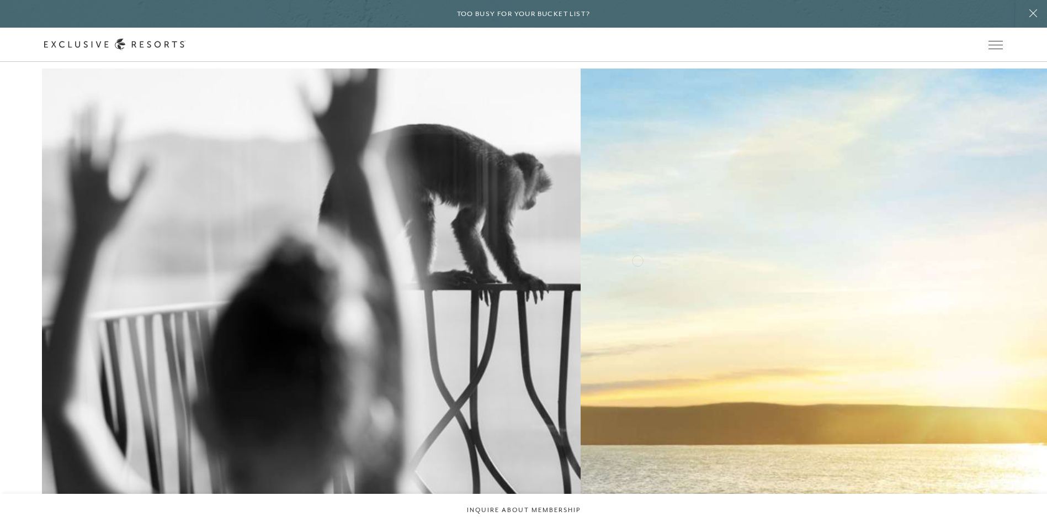
click at [0, 0] on h2 "Golf" at bounding box center [0, 0] width 0 height 0
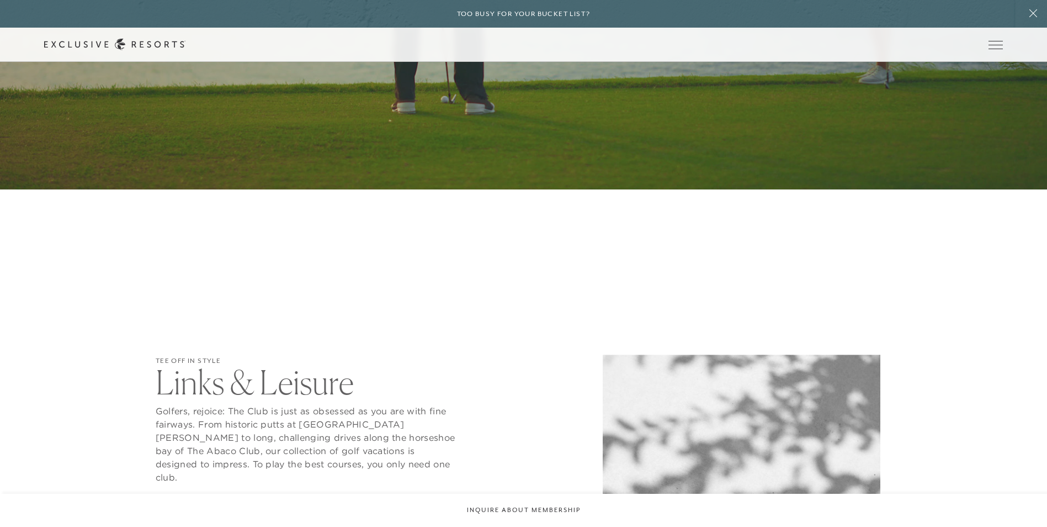
scroll to position [331, 0]
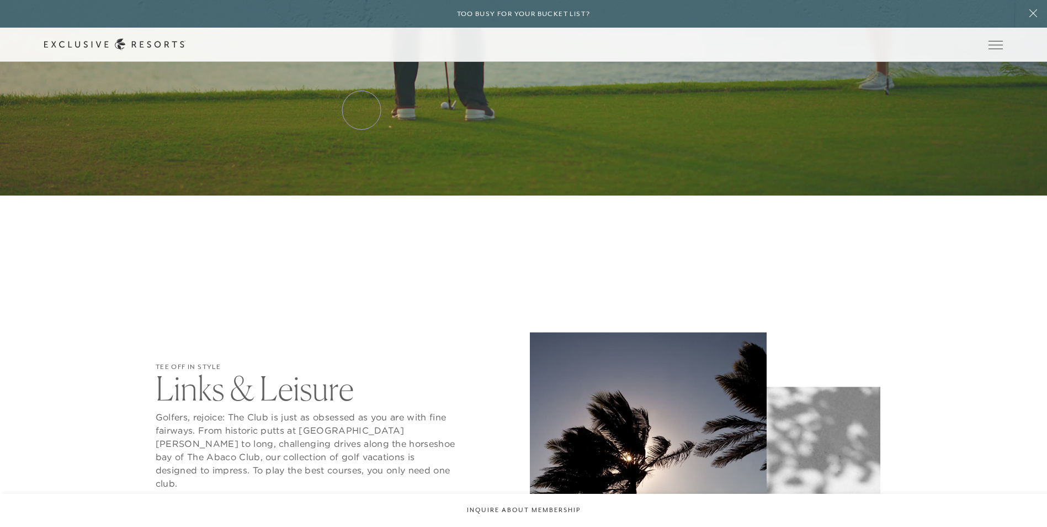
click at [0, 0] on link "Services & Standards" at bounding box center [0, 0] width 0 height 0
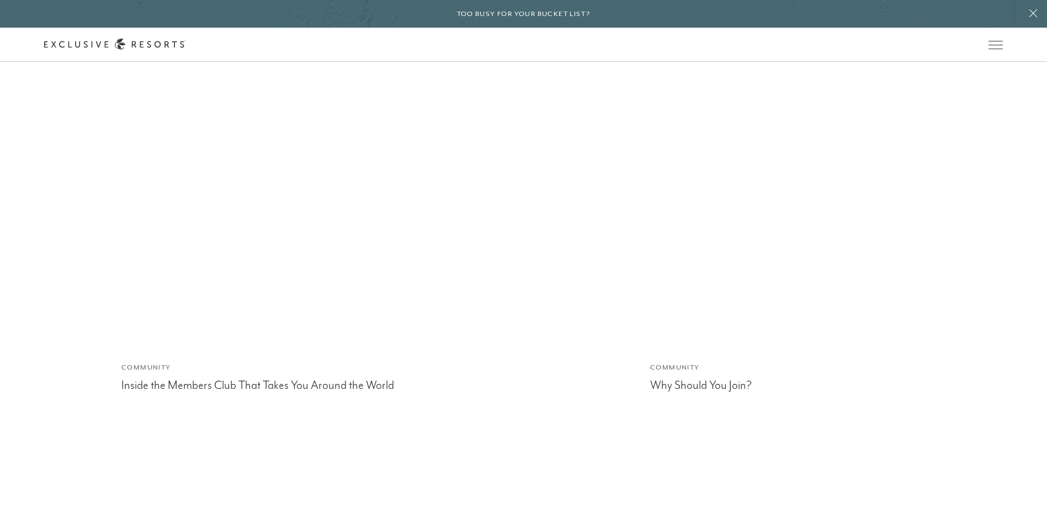
scroll to position [3606, 0]
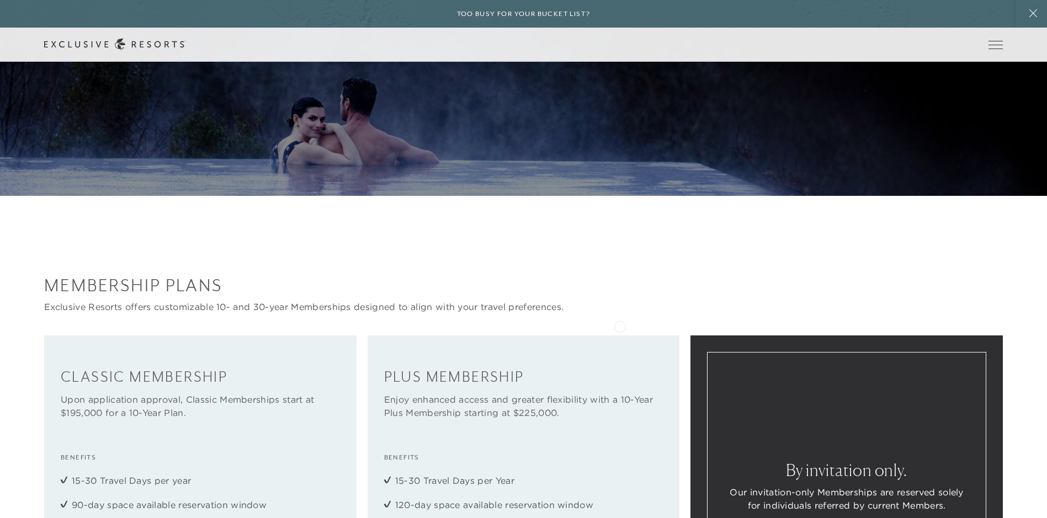
scroll to position [1380, 0]
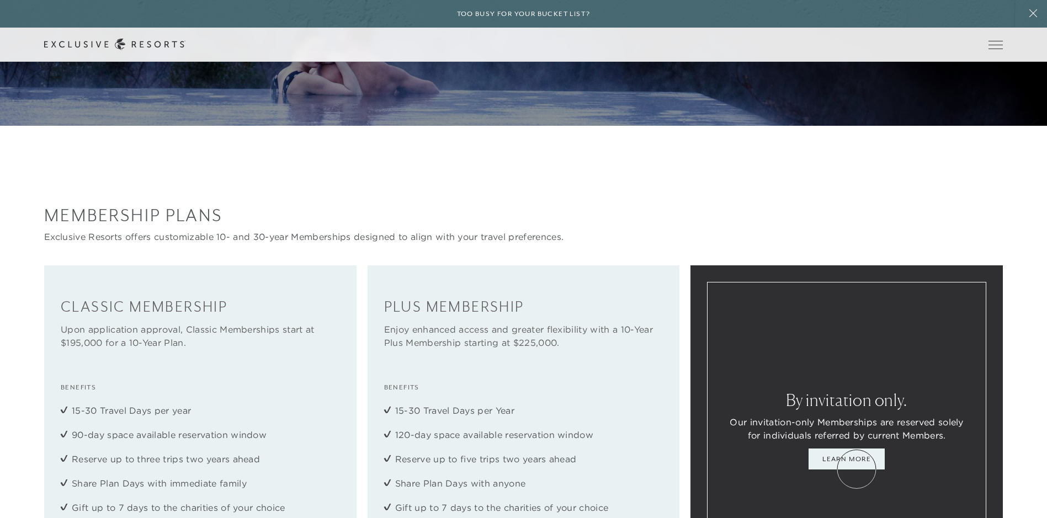
click at [857, 470] on link "Learn More" at bounding box center [847, 459] width 76 height 21
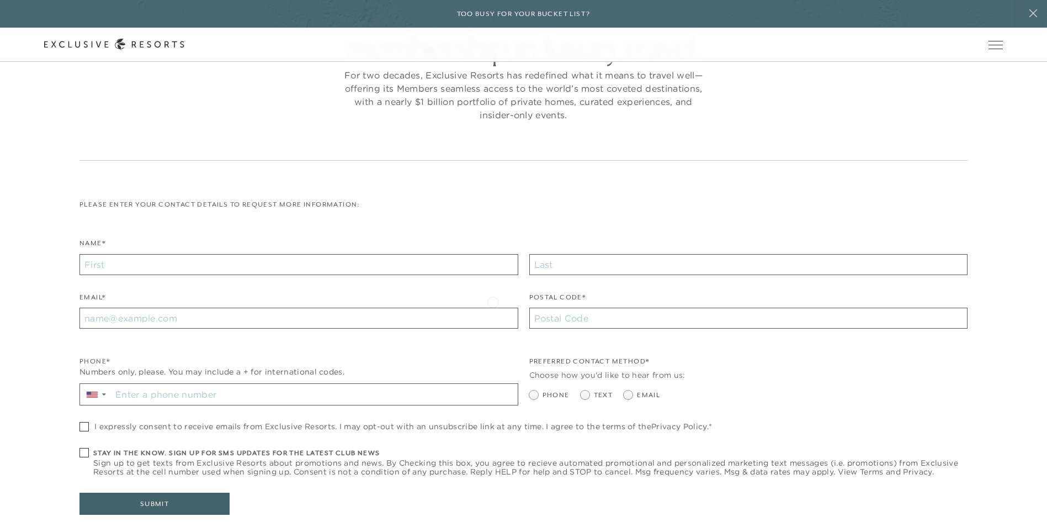
scroll to position [358, 0]
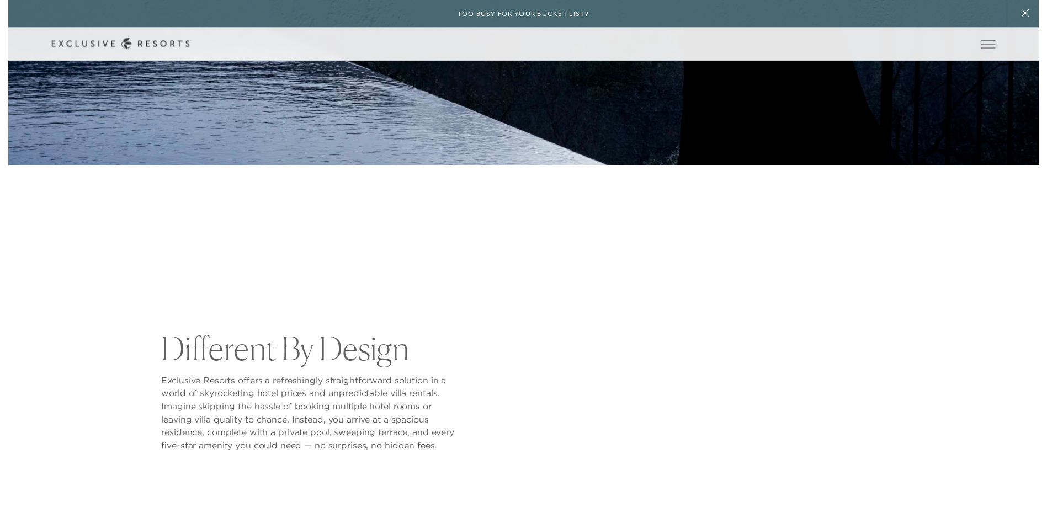
scroll to position [5175, 0]
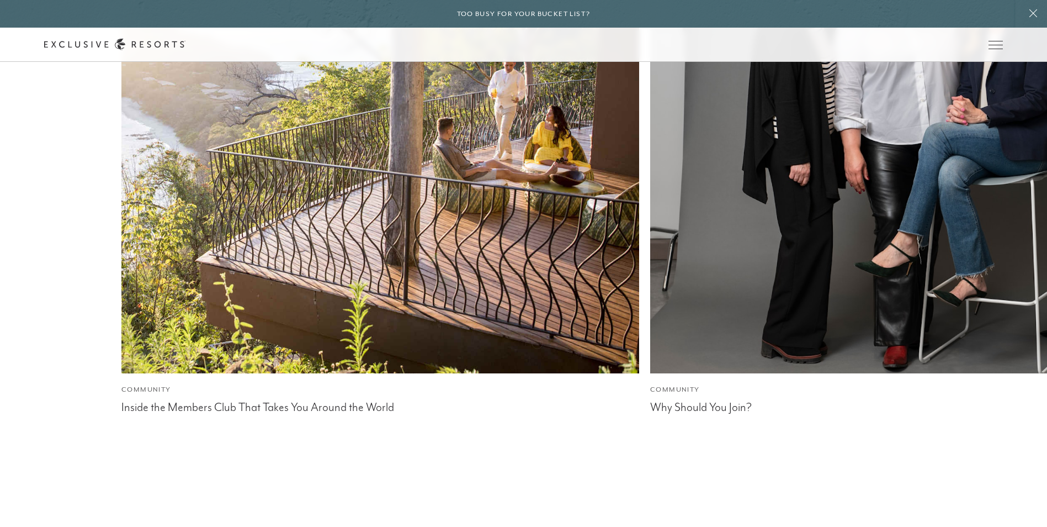
scroll to position [3606, 0]
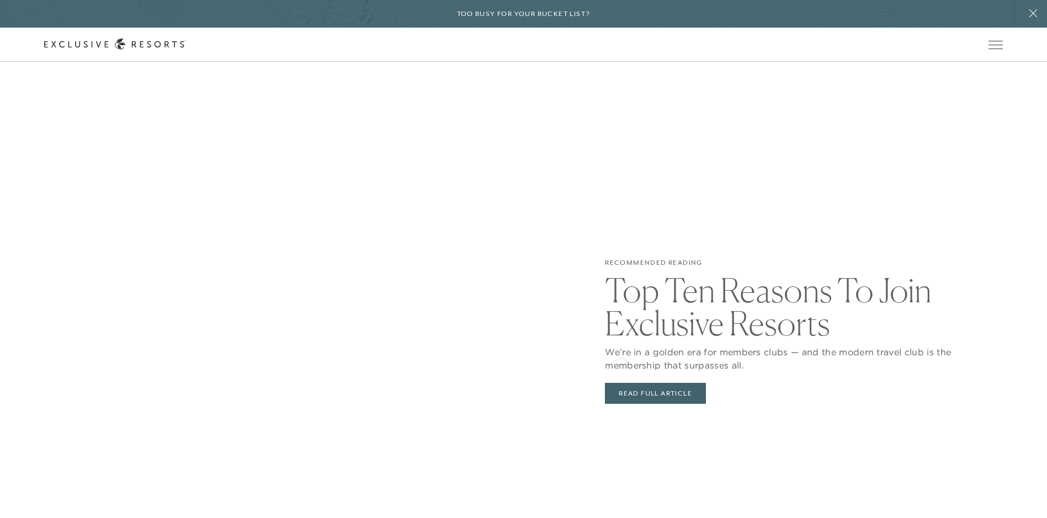
scroll to position [2318, 0]
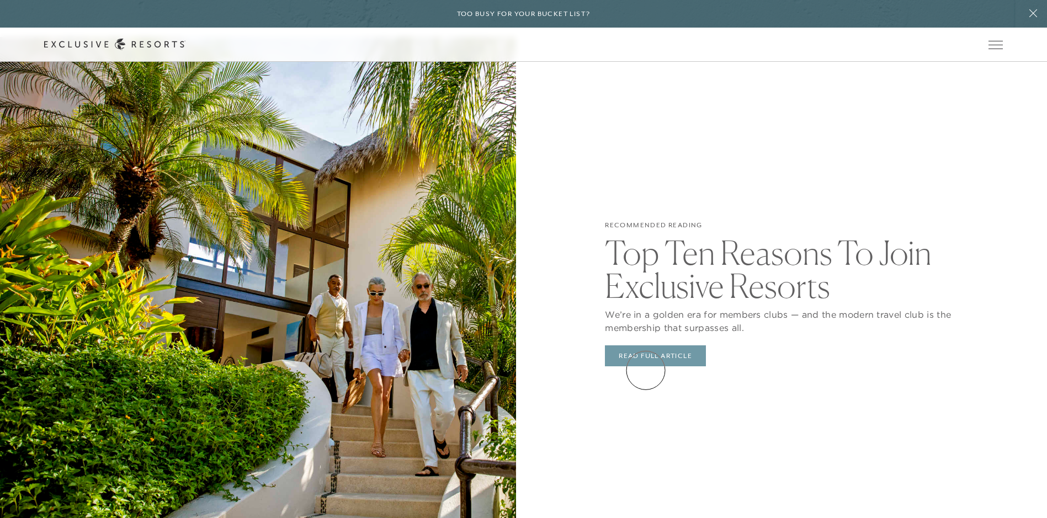
click at [646, 366] on link "Read Full Article" at bounding box center [655, 356] width 101 height 21
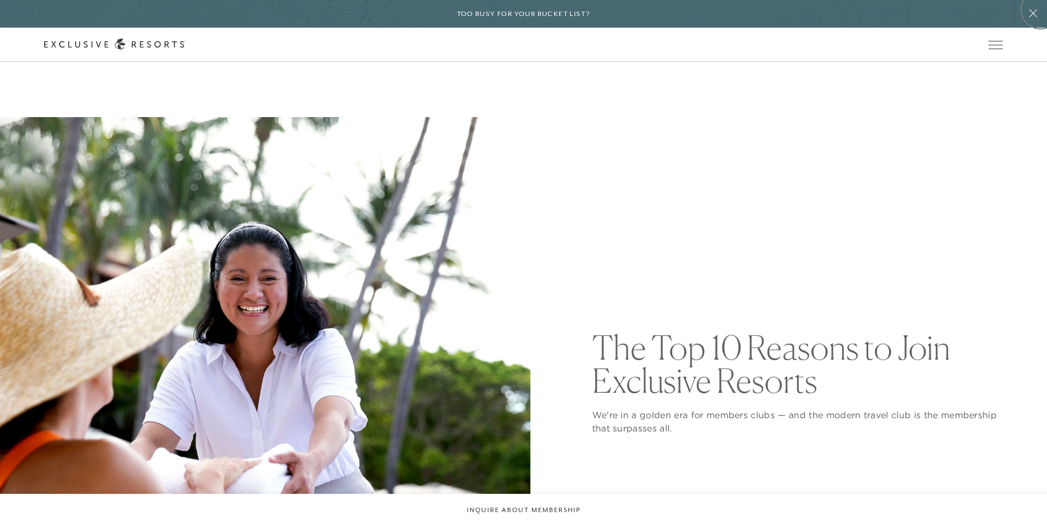
click at [1040, 10] on icon at bounding box center [1033, 13] width 21 height 9
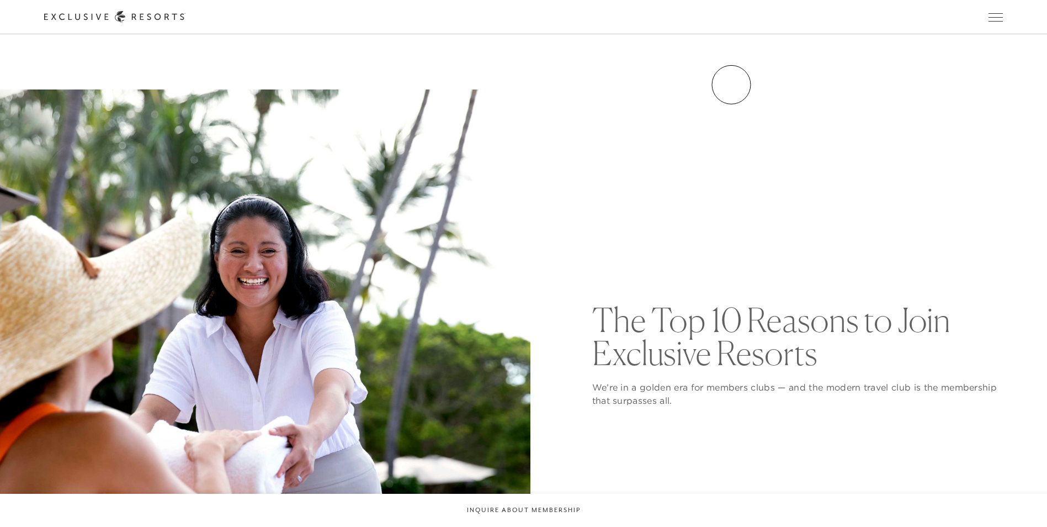
click at [0, 0] on link "Inquire now" at bounding box center [0, 0] width 0 height 0
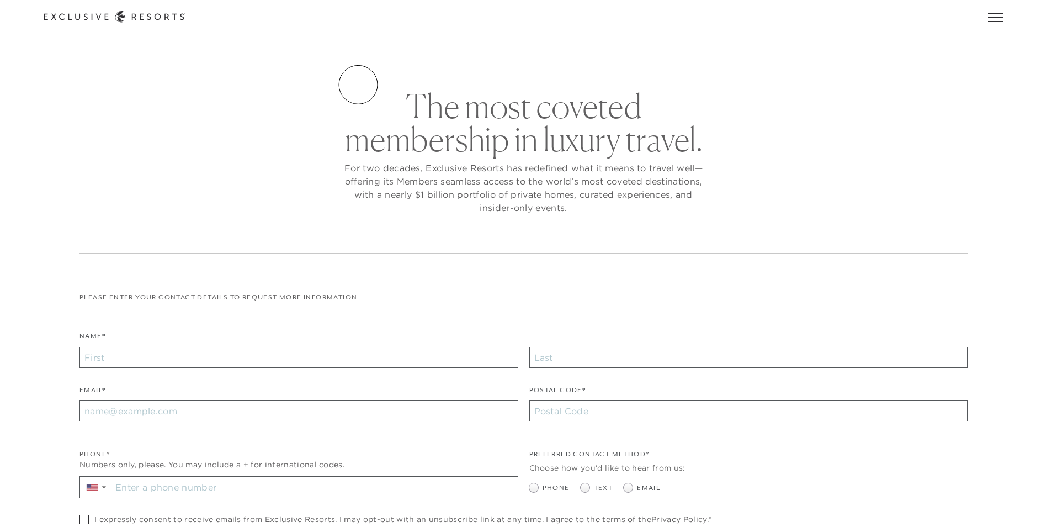
click at [0, 0] on link "Services & Standards" at bounding box center [0, 0] width 0 height 0
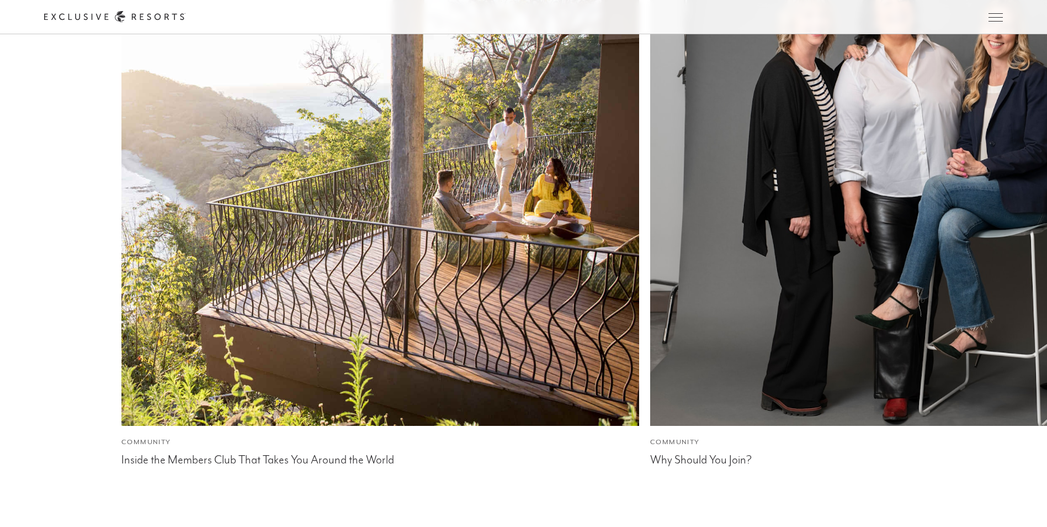
scroll to position [3588, 0]
